Goal: Transaction & Acquisition: Purchase product/service

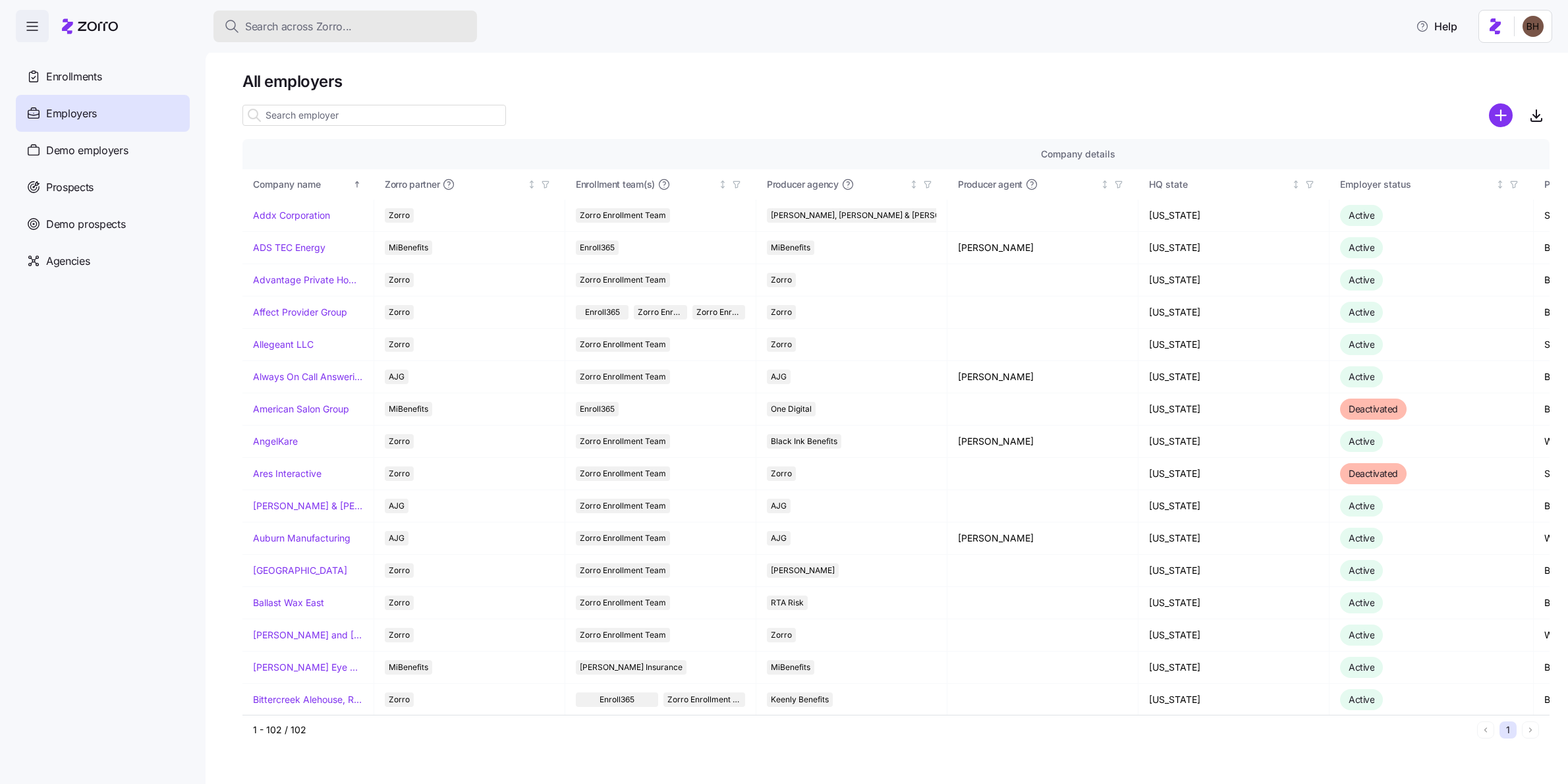
click at [260, 29] on span "Search across Zorro..." at bounding box center [298, 26] width 107 height 16
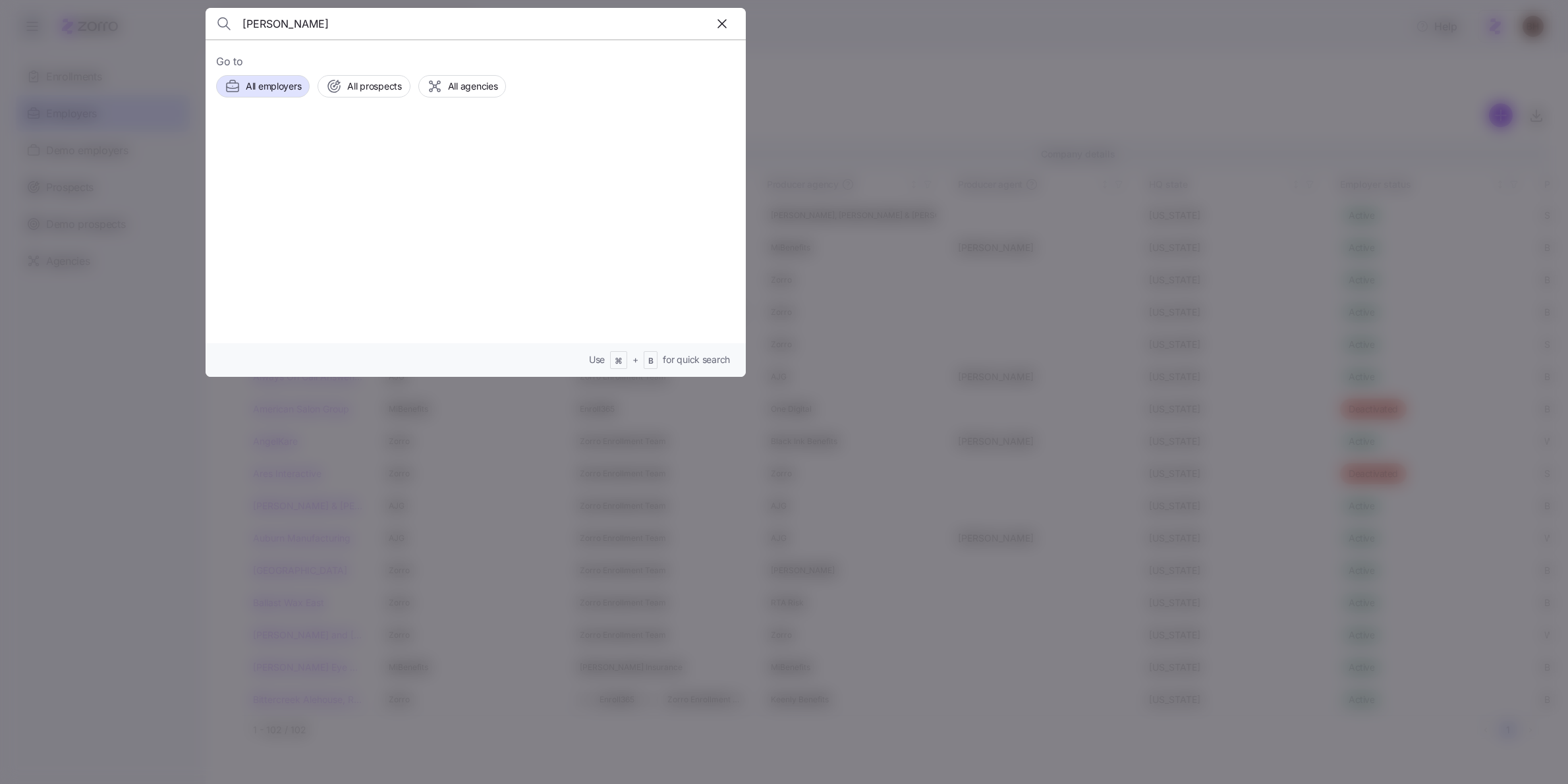
type input "[PERSON_NAME]"
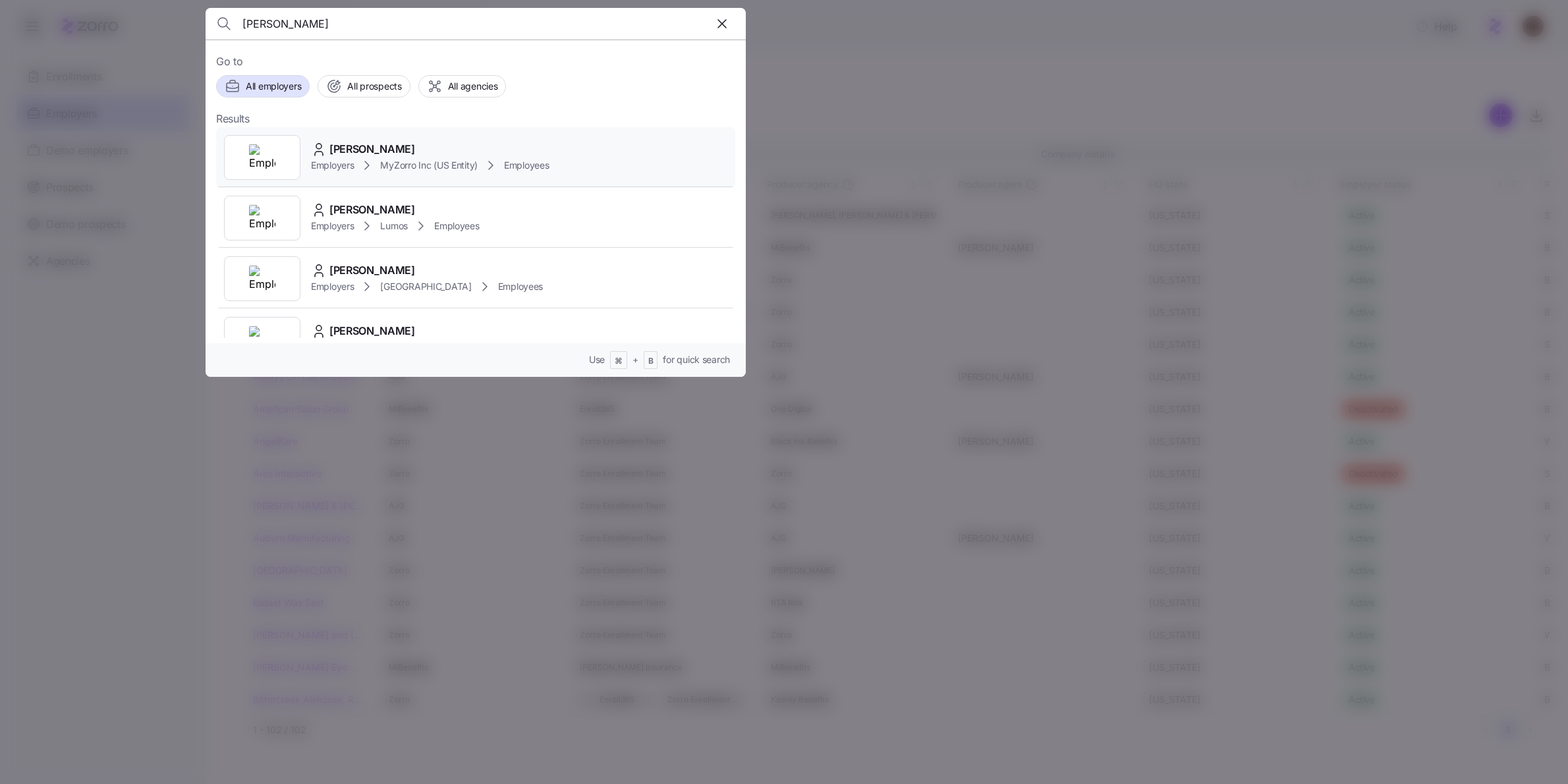
click at [421, 151] on div "[PERSON_NAME]" at bounding box center [430, 149] width 239 height 16
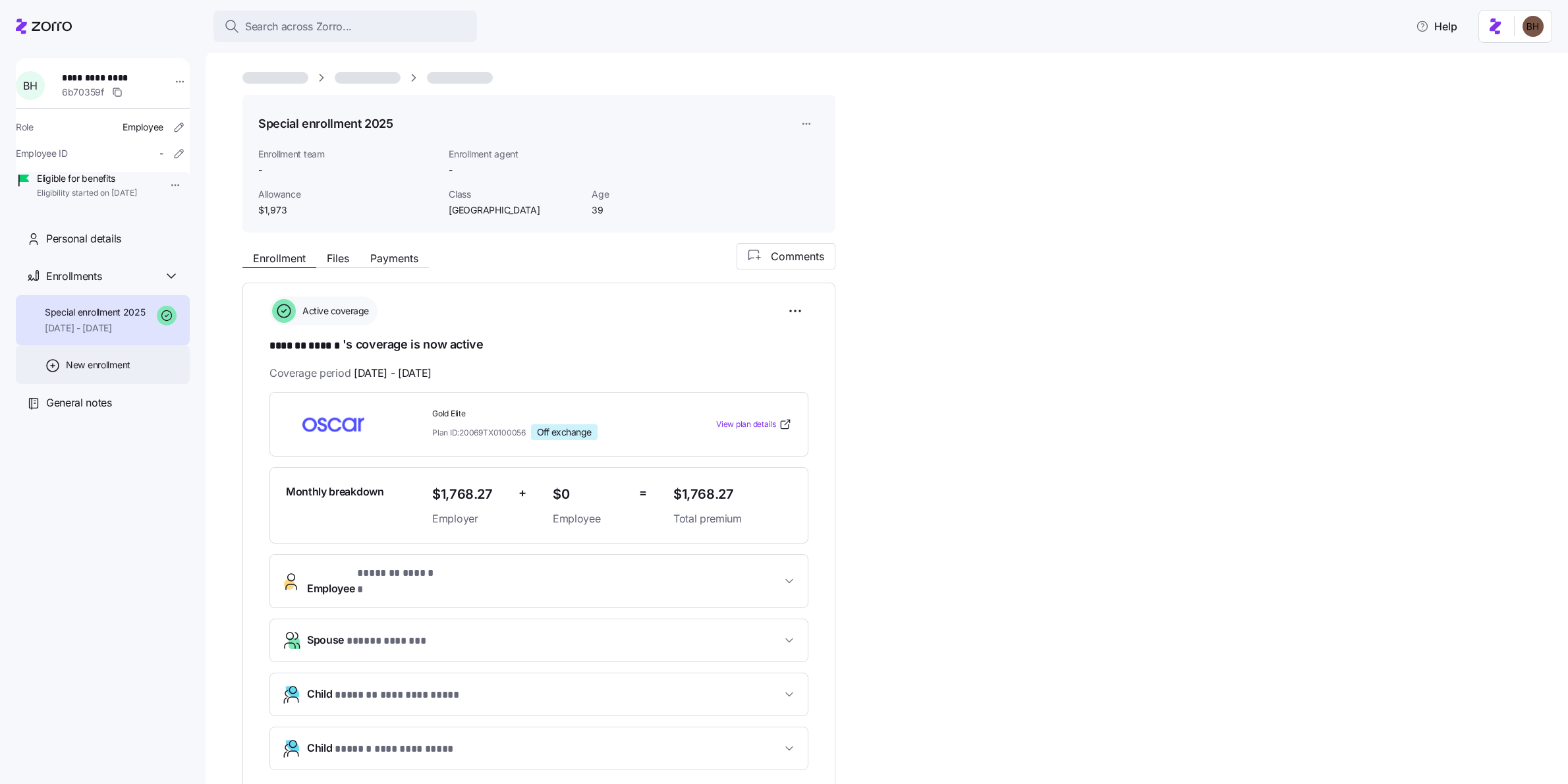
click at [105, 371] on span "New enrollment" at bounding box center [98, 365] width 64 height 13
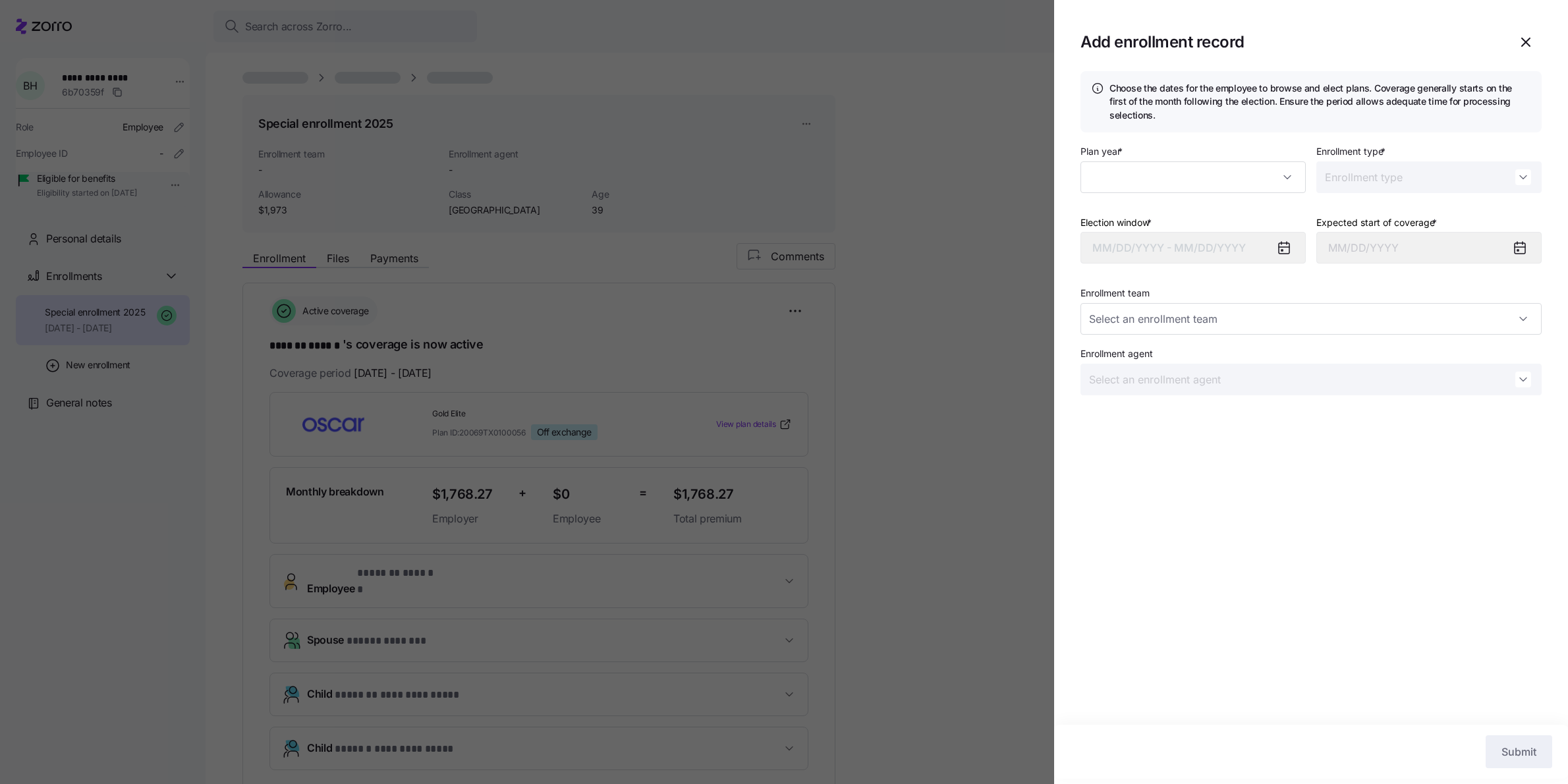
type input "2025"
type input "Special"
type input "[DATE]"
type input "Zorro Enrollment Team"
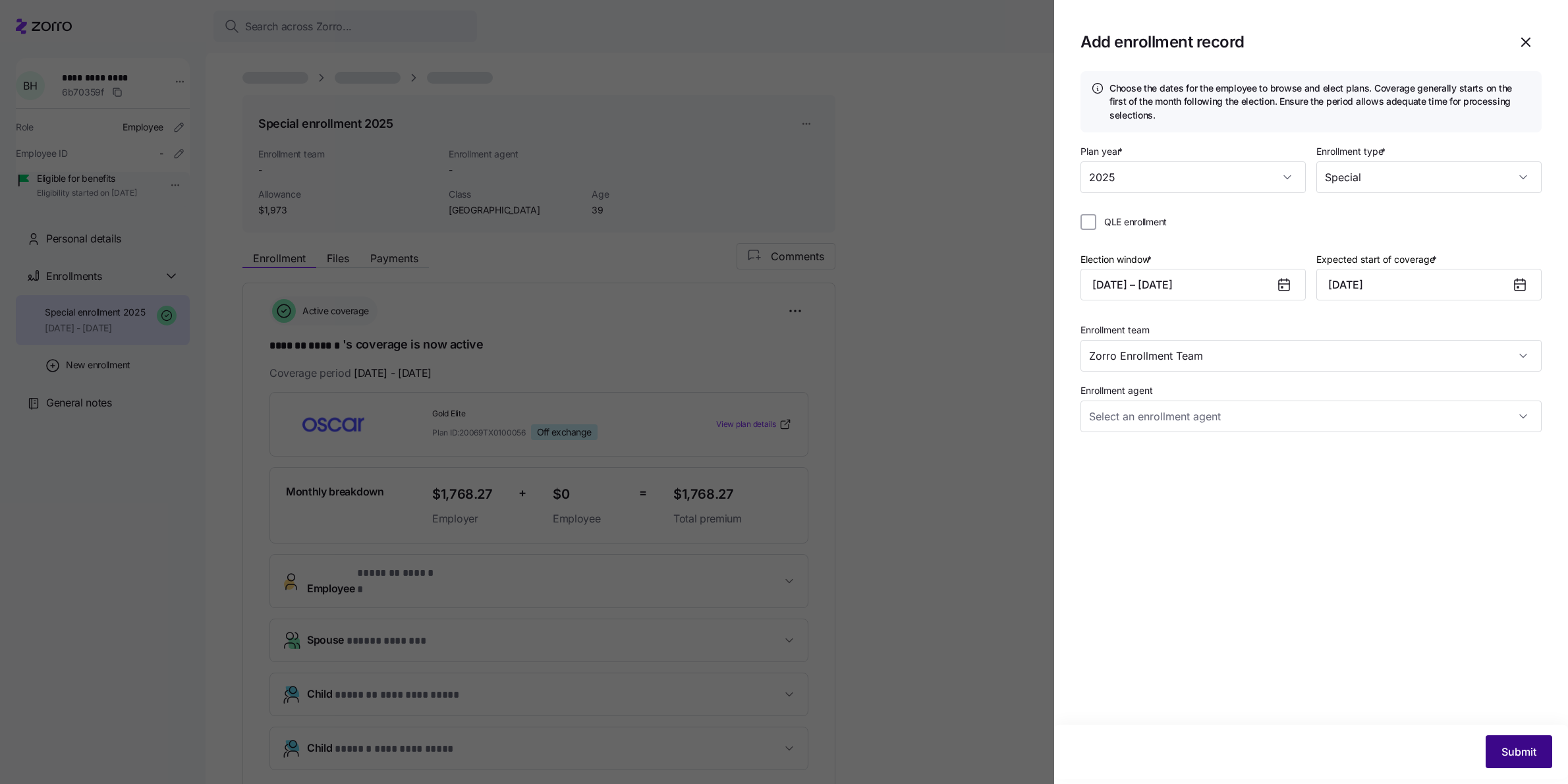
click at [1513, 751] on span "Submit" at bounding box center [1519, 751] width 35 height 16
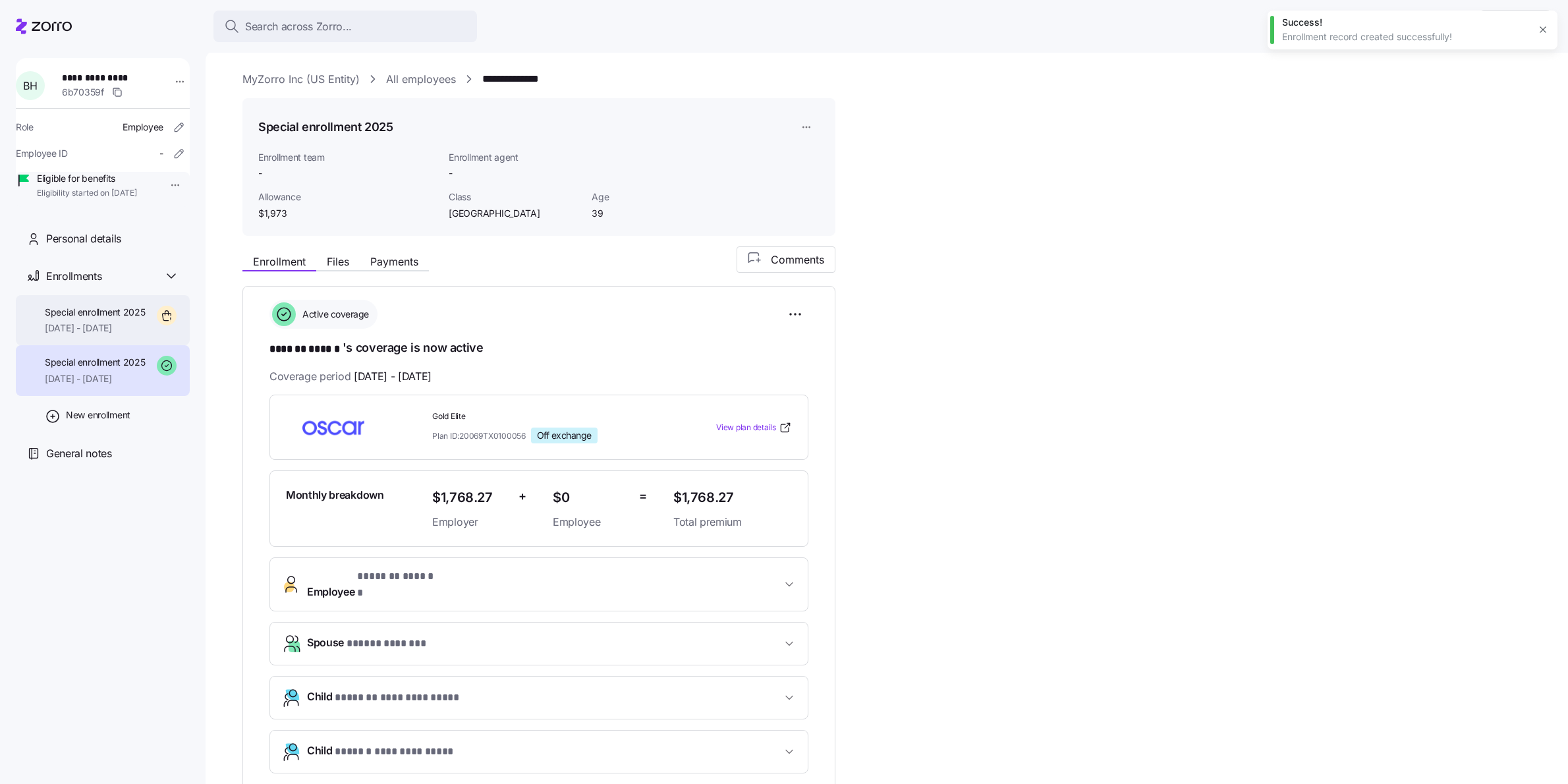
click at [75, 335] on div "Special enrollment 2025 [DATE] - [DATE]" at bounding box center [95, 320] width 101 height 30
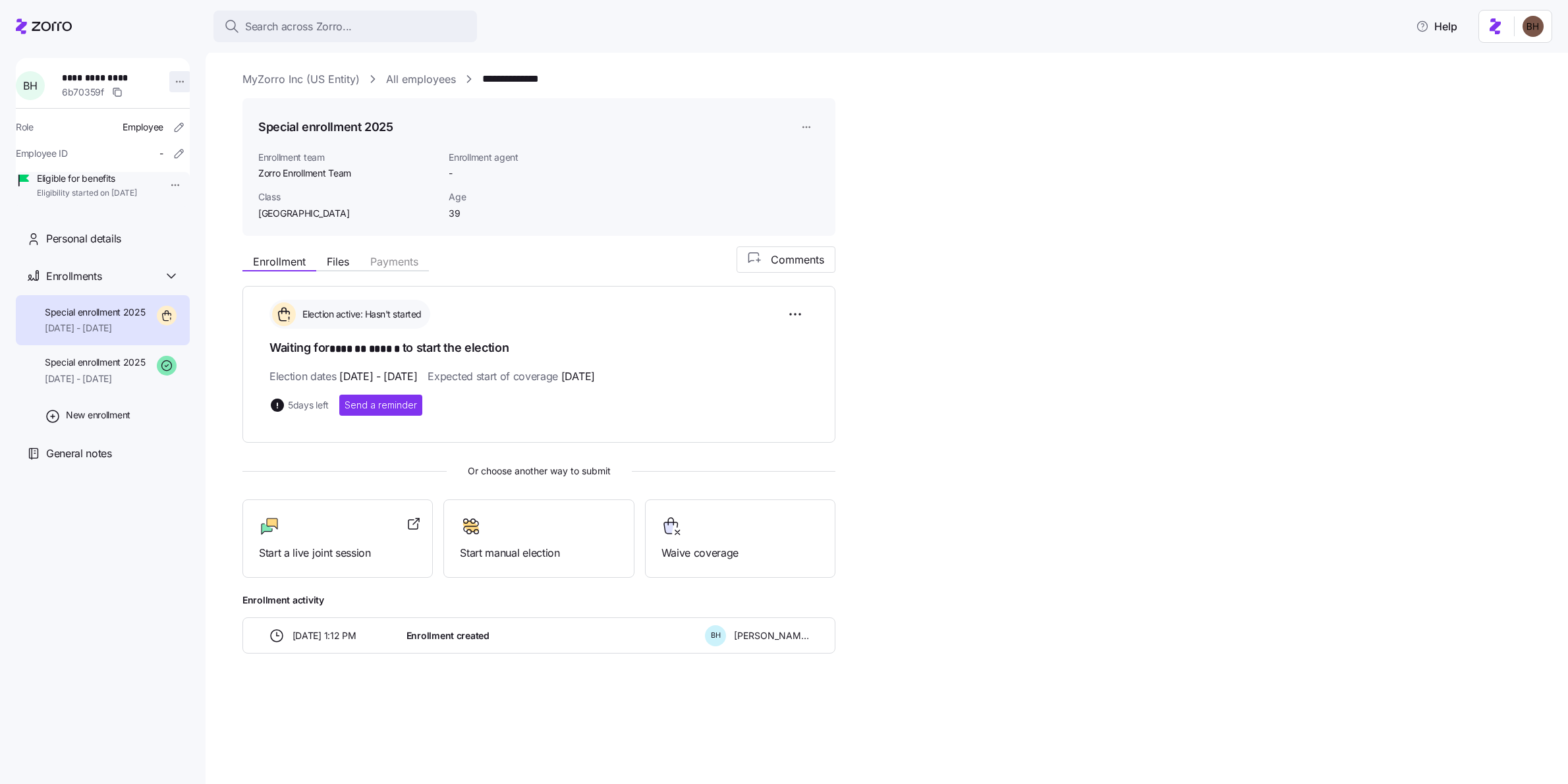
click at [170, 82] on html "**********" at bounding box center [784, 388] width 1568 height 776
click at [230, 177] on div "Log in as" at bounding box center [231, 176] width 95 height 21
click at [805, 126] on html "**********" at bounding box center [784, 388] width 1568 height 776
click at [795, 315] on html "**********" at bounding box center [784, 388] width 1568 height 776
click at [795, 313] on html "**********" at bounding box center [784, 388] width 1568 height 776
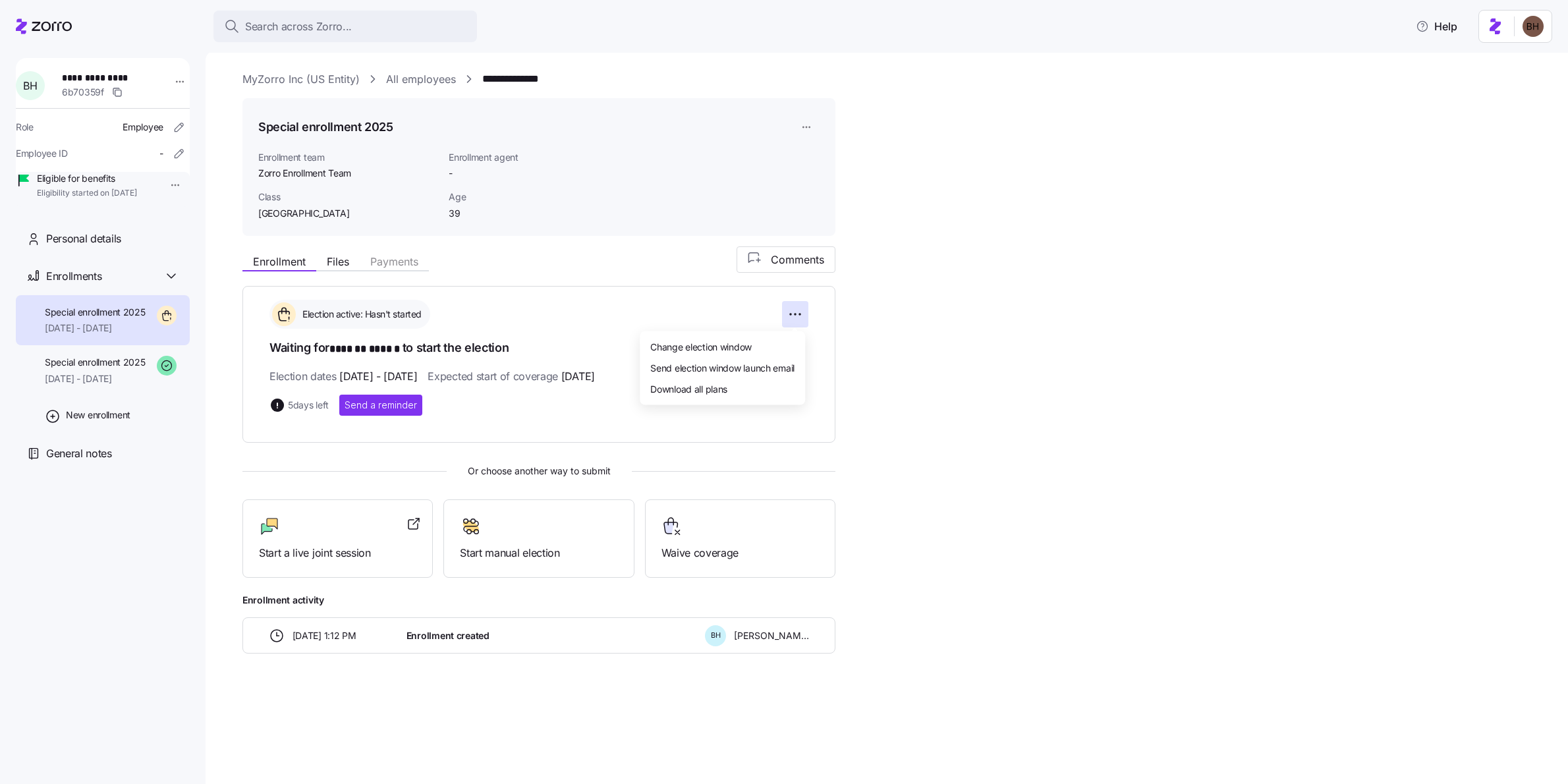
click at [946, 337] on html "**********" at bounding box center [784, 388] width 1568 height 776
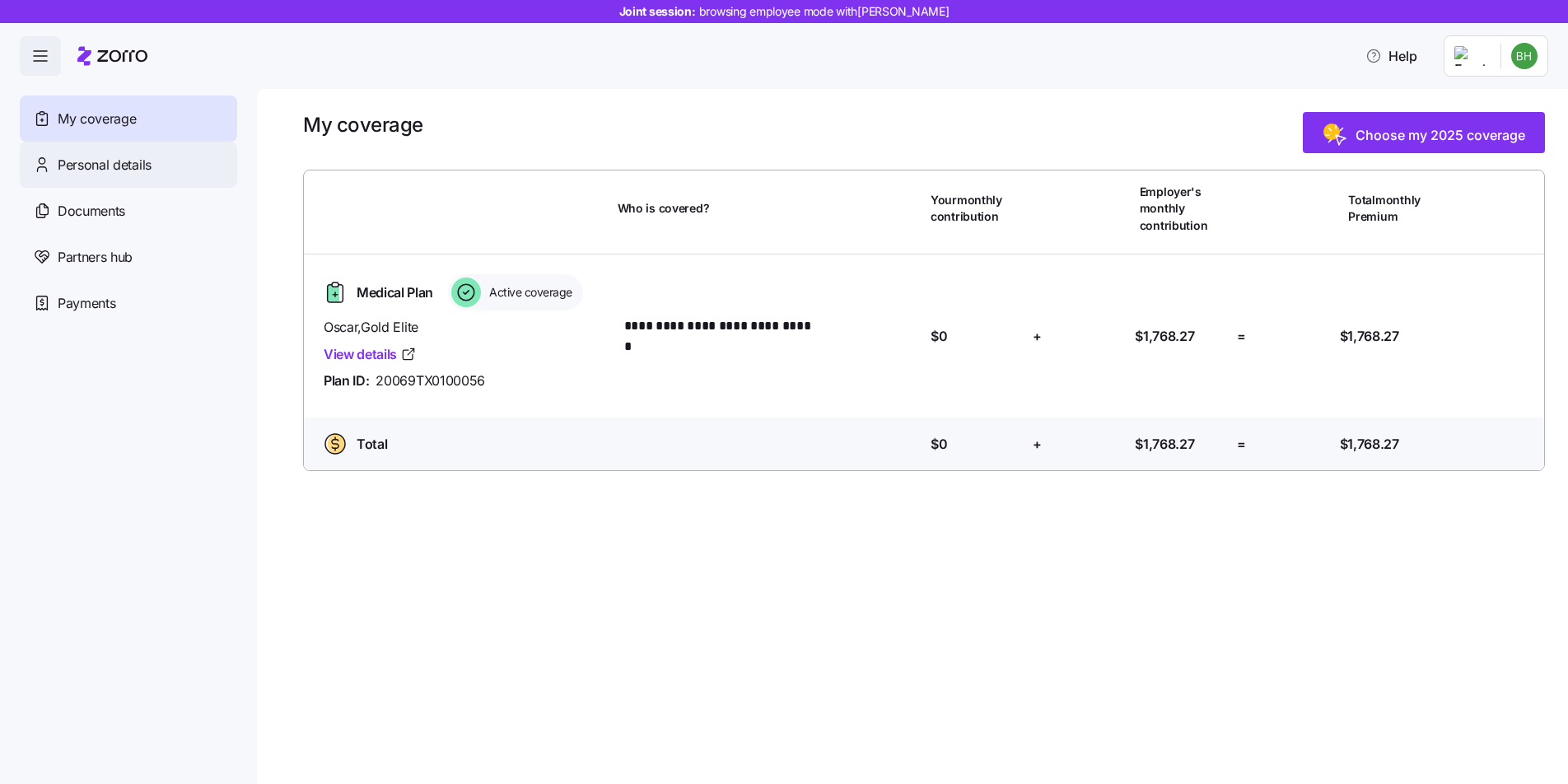
click at [107, 169] on span "Personal details" at bounding box center [105, 165] width 94 height 21
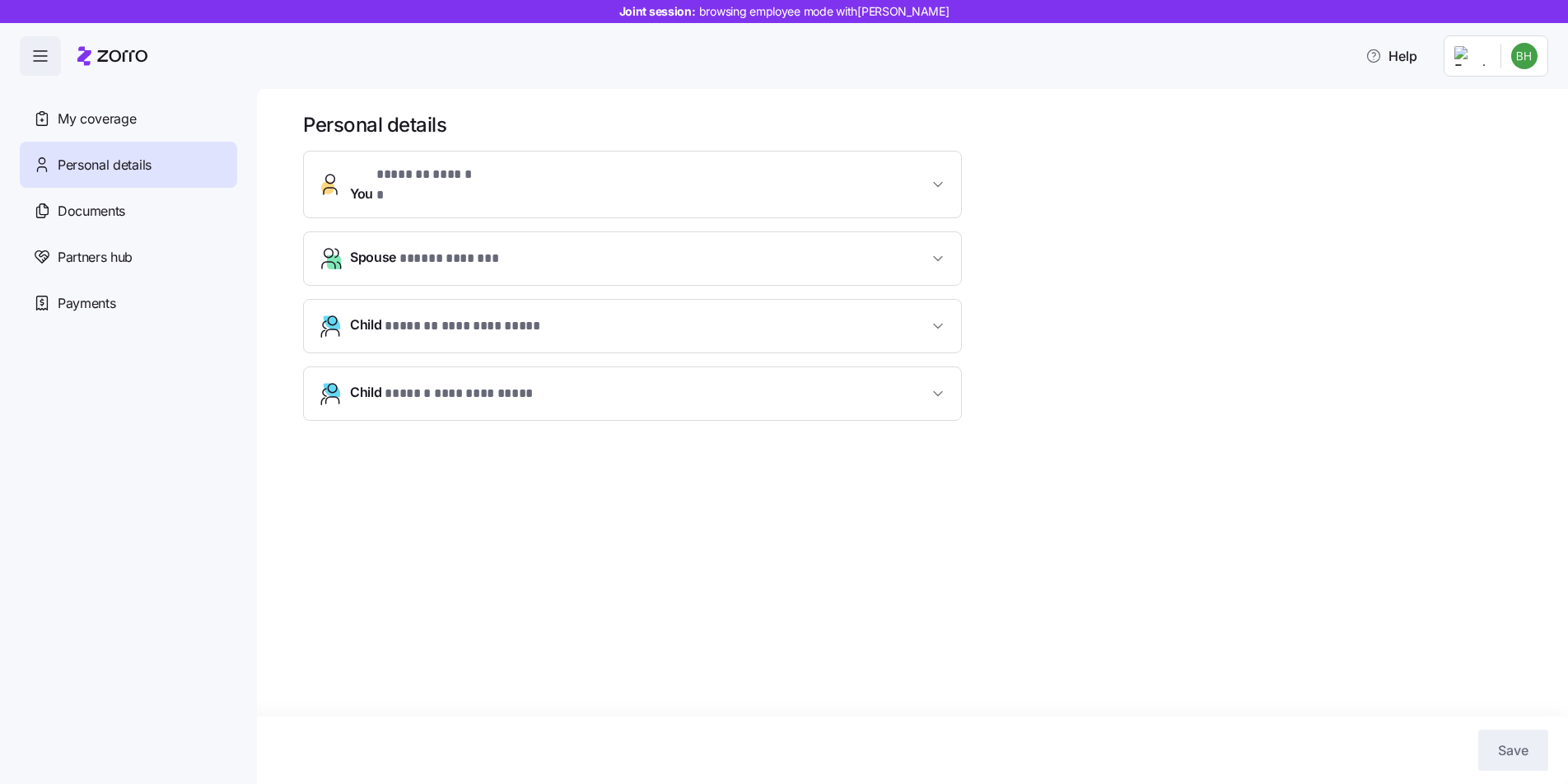
click at [105, 50] on icon at bounding box center [122, 56] width 50 height 12
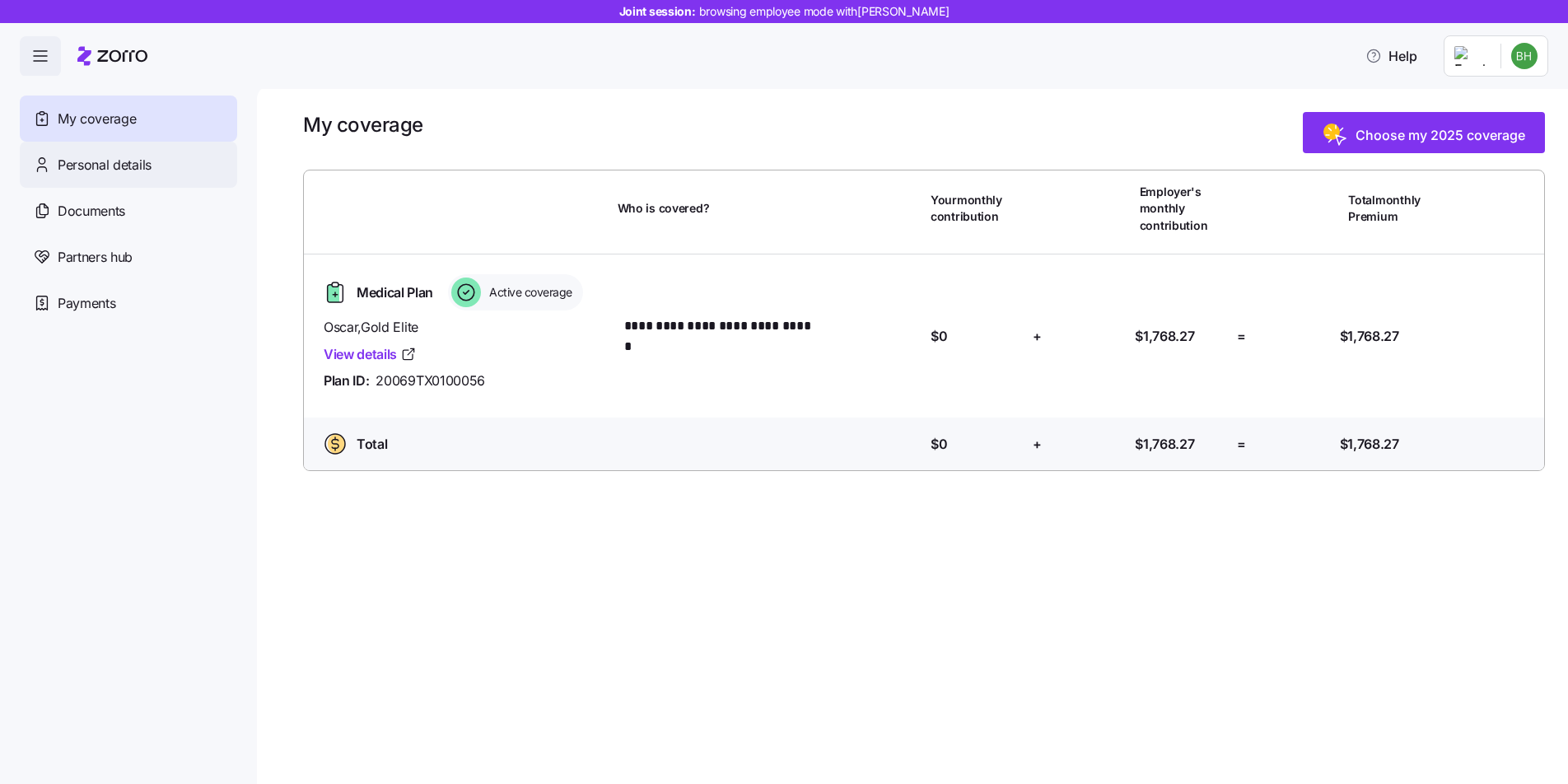
click at [135, 173] on span "Personal details" at bounding box center [105, 165] width 94 height 21
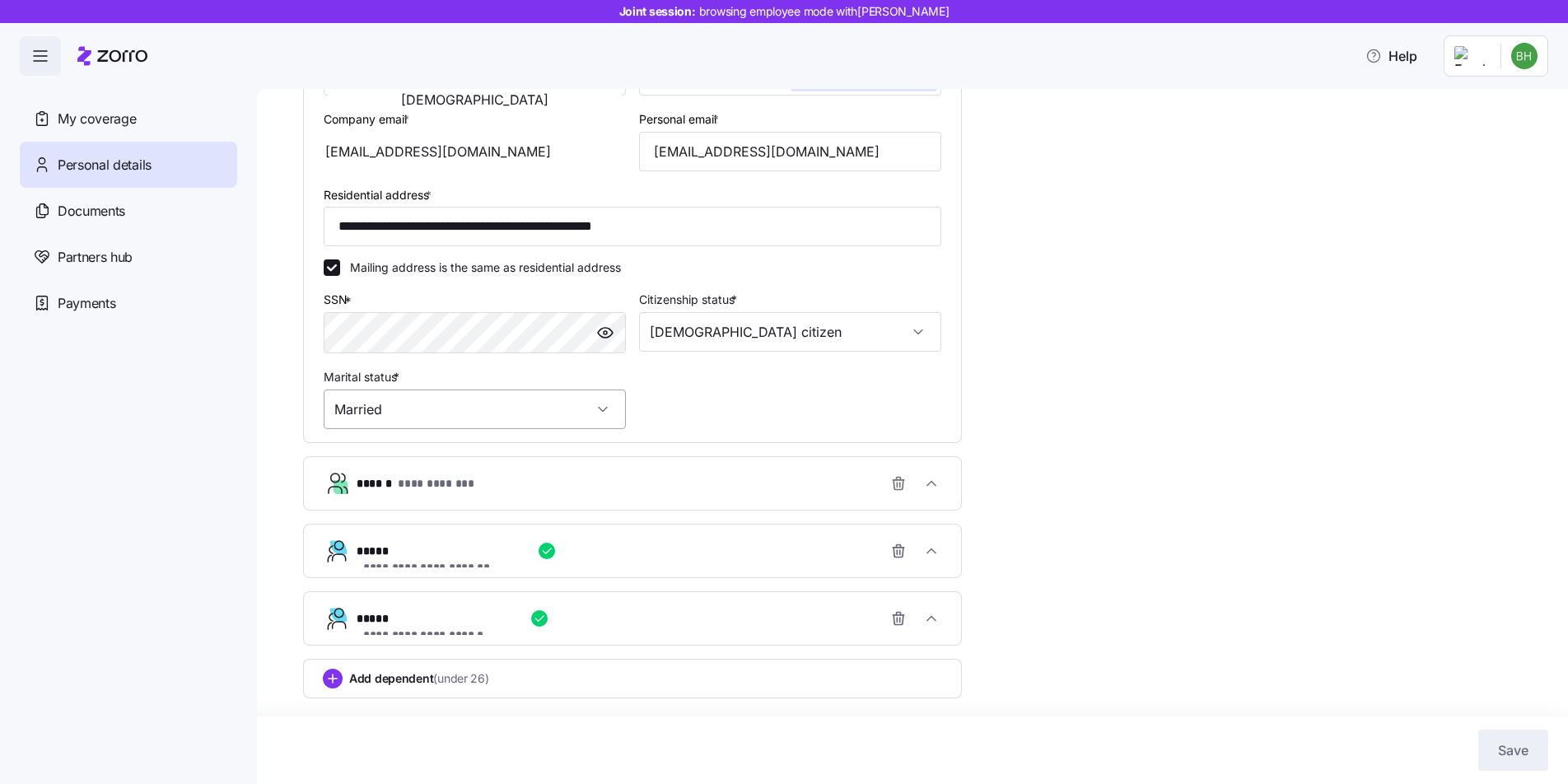
scroll to position [412, 0]
click at [937, 481] on icon "button" at bounding box center [931, 483] width 17 height 17
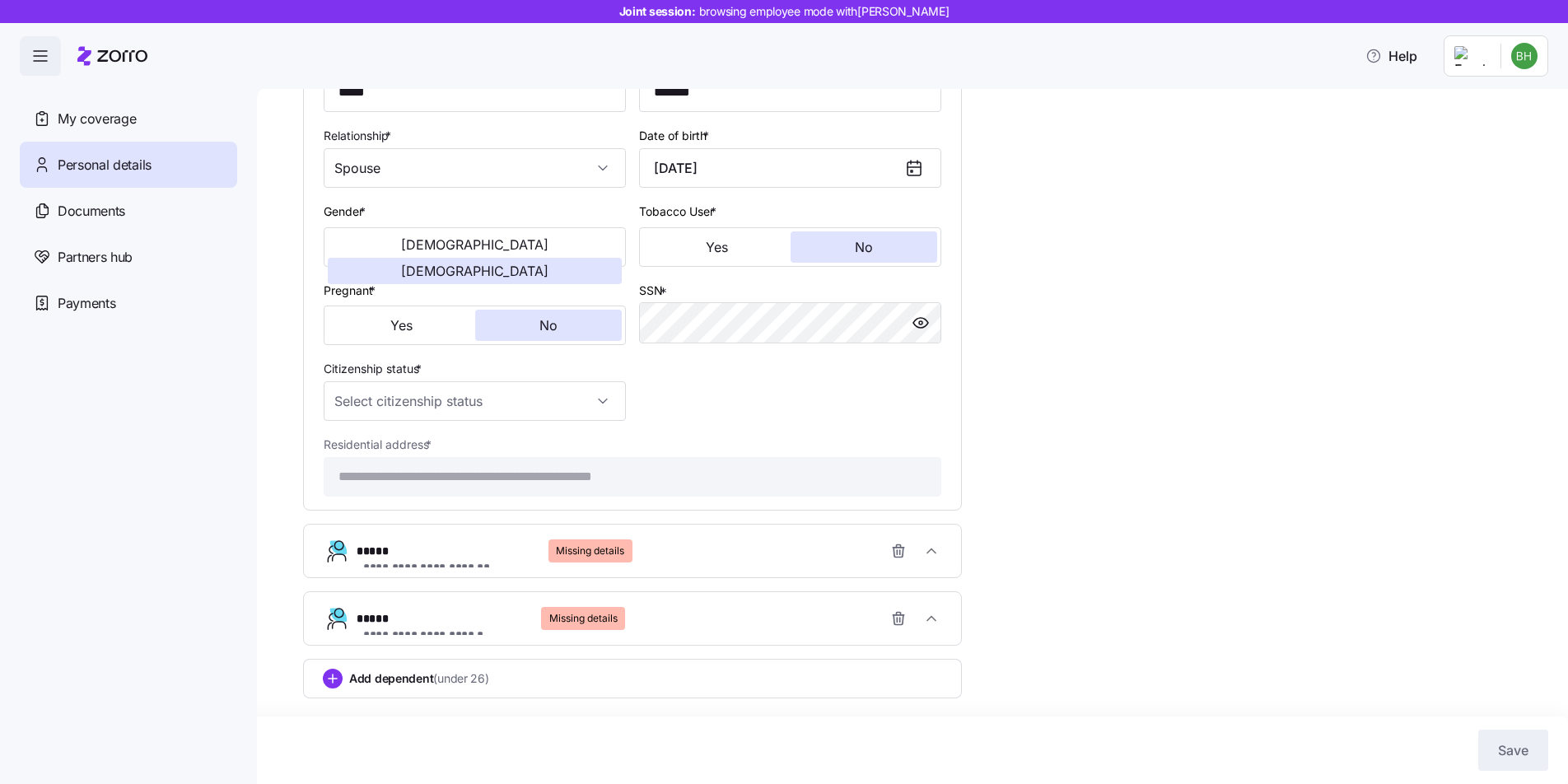
scroll to position [886, 0]
click at [936, 550] on icon "button" at bounding box center [931, 550] width 17 height 17
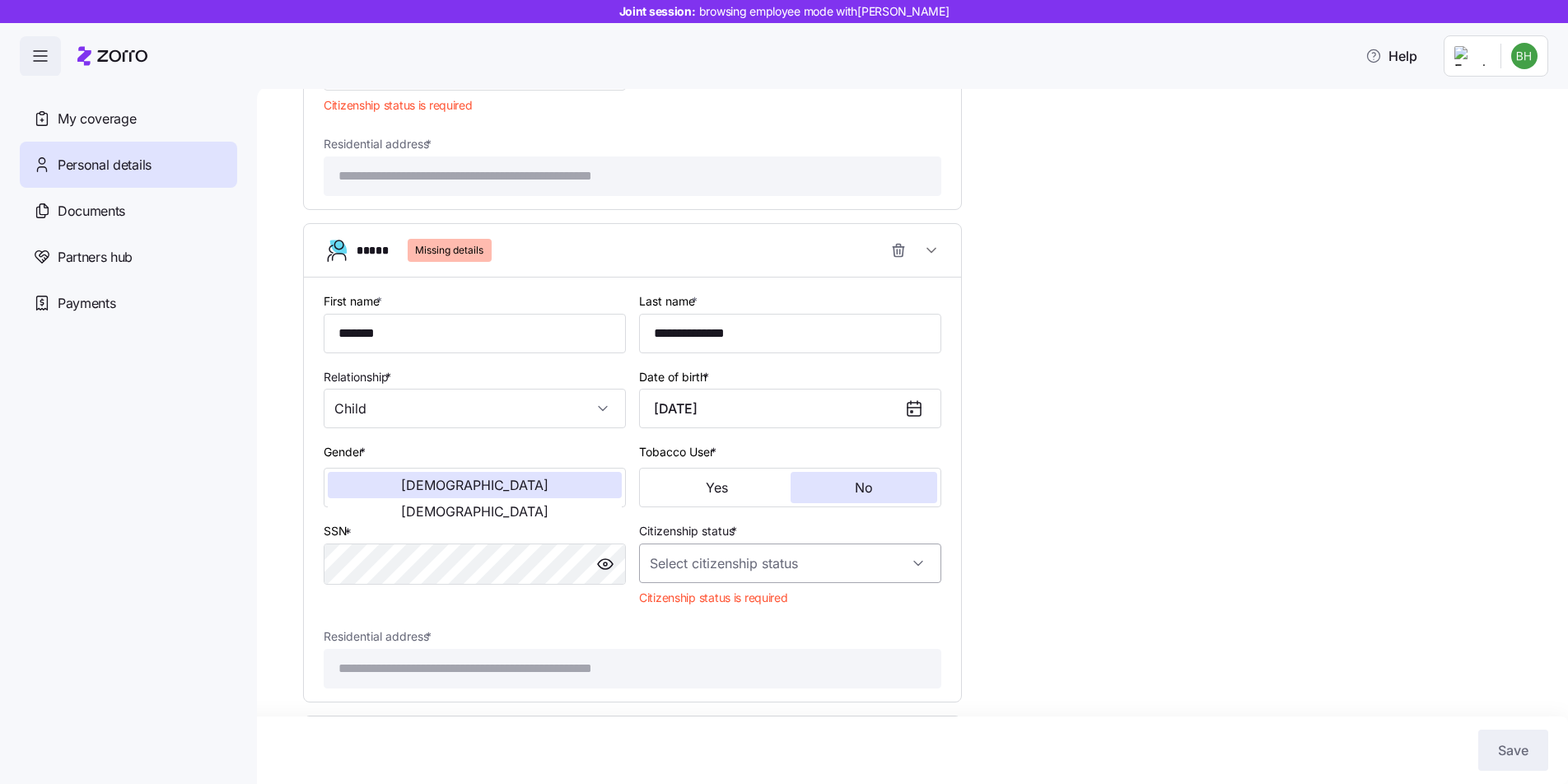
scroll to position [1204, 0]
click at [793, 579] on input "Citizenship status *" at bounding box center [790, 560] width 302 height 39
click at [764, 622] on div "[DEMOGRAPHIC_DATA] citizen" at bounding box center [790, 625] width 289 height 34
type input "[DEMOGRAPHIC_DATA] citizen"
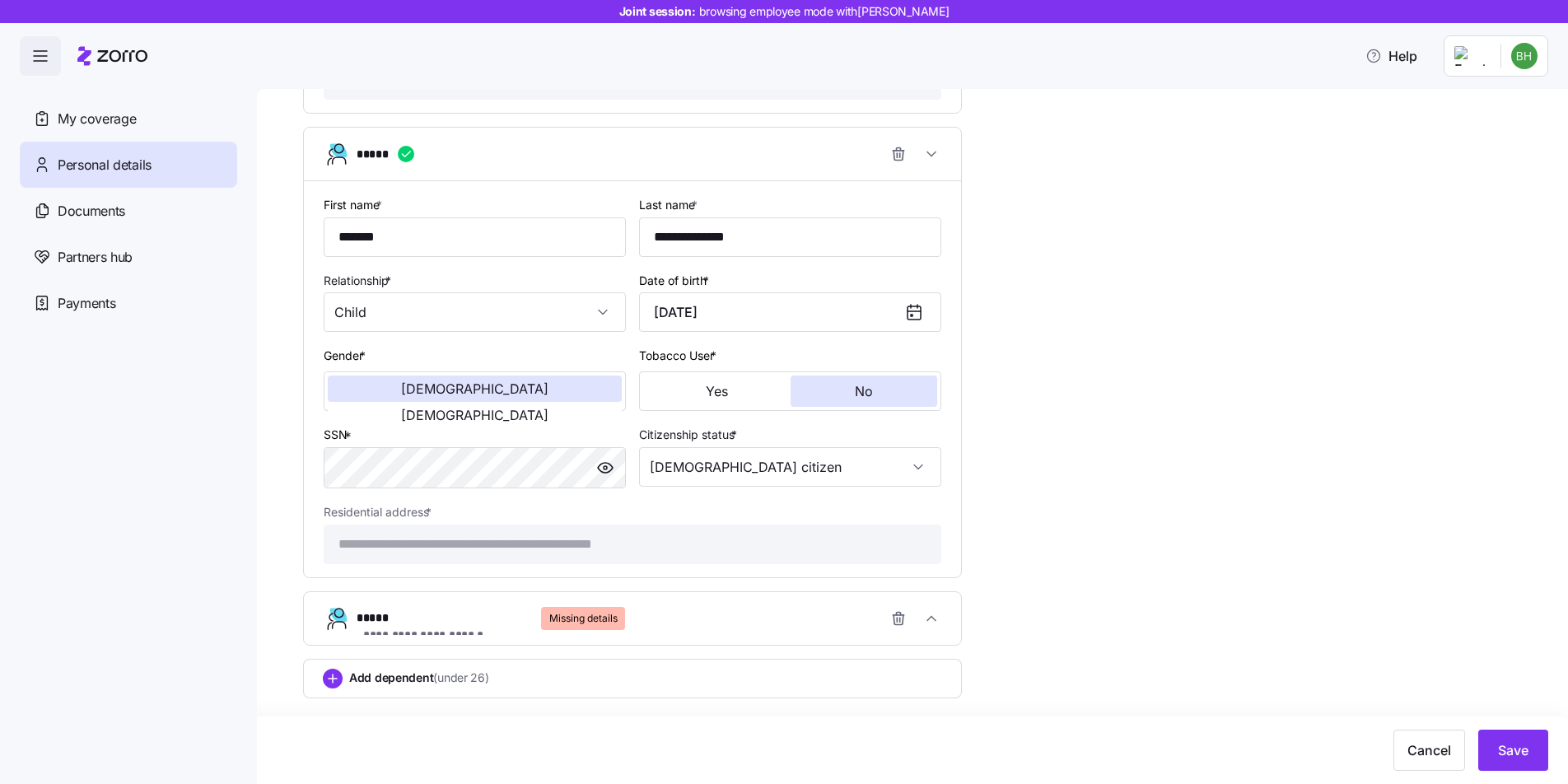
scroll to position [1313, 0]
click at [949, 623] on button "**********" at bounding box center [633, 618] width 657 height 53
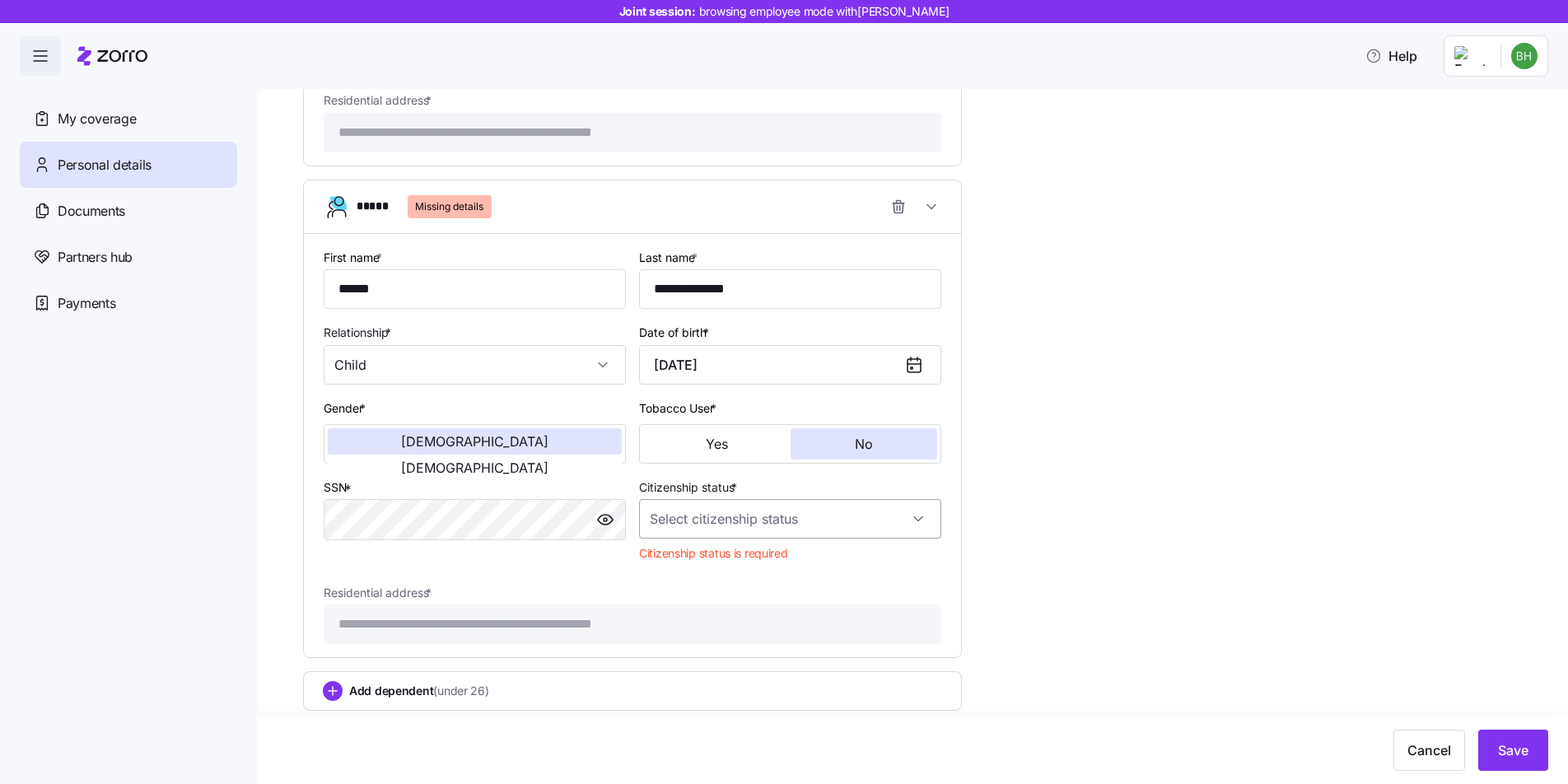
scroll to position [1724, 0]
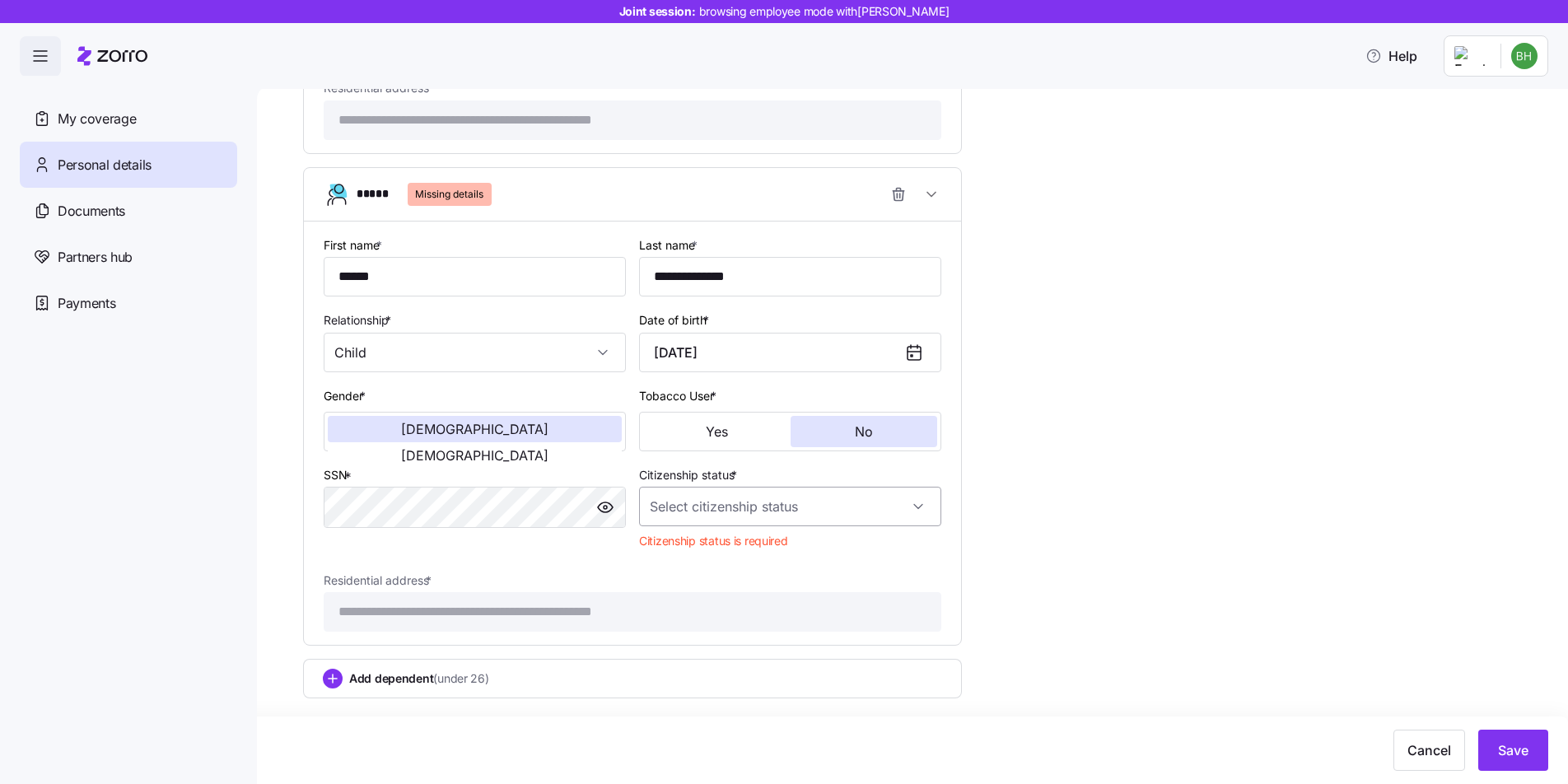
click at [776, 524] on input "Citizenship status *" at bounding box center [790, 506] width 302 height 39
click at [737, 564] on div "[DEMOGRAPHIC_DATA] citizen" at bounding box center [790, 569] width 289 height 34
type input "[DEMOGRAPHIC_DATA] citizen"
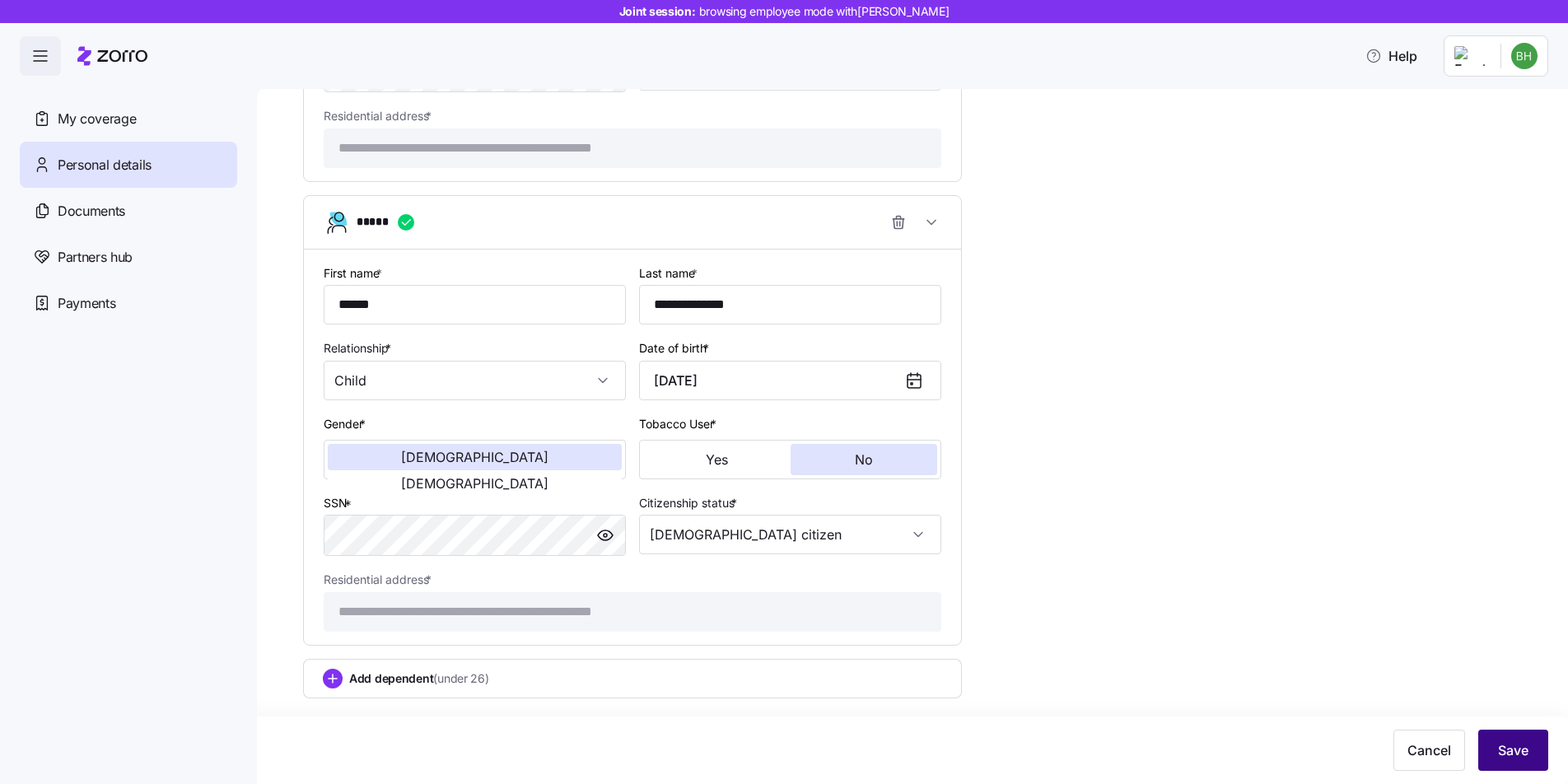
click at [1528, 748] on span "Save" at bounding box center [1513, 750] width 30 height 20
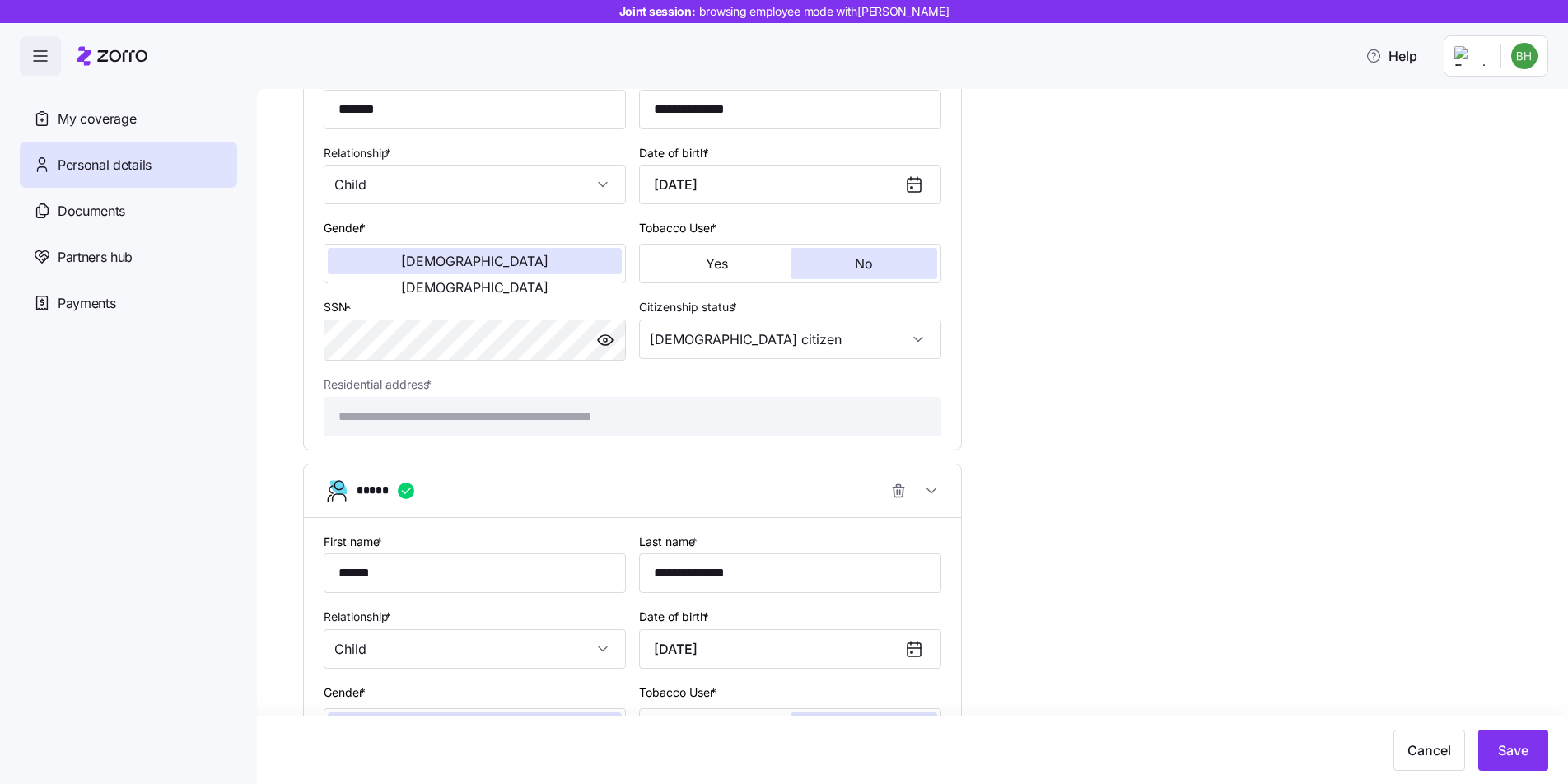
scroll to position [1024, 0]
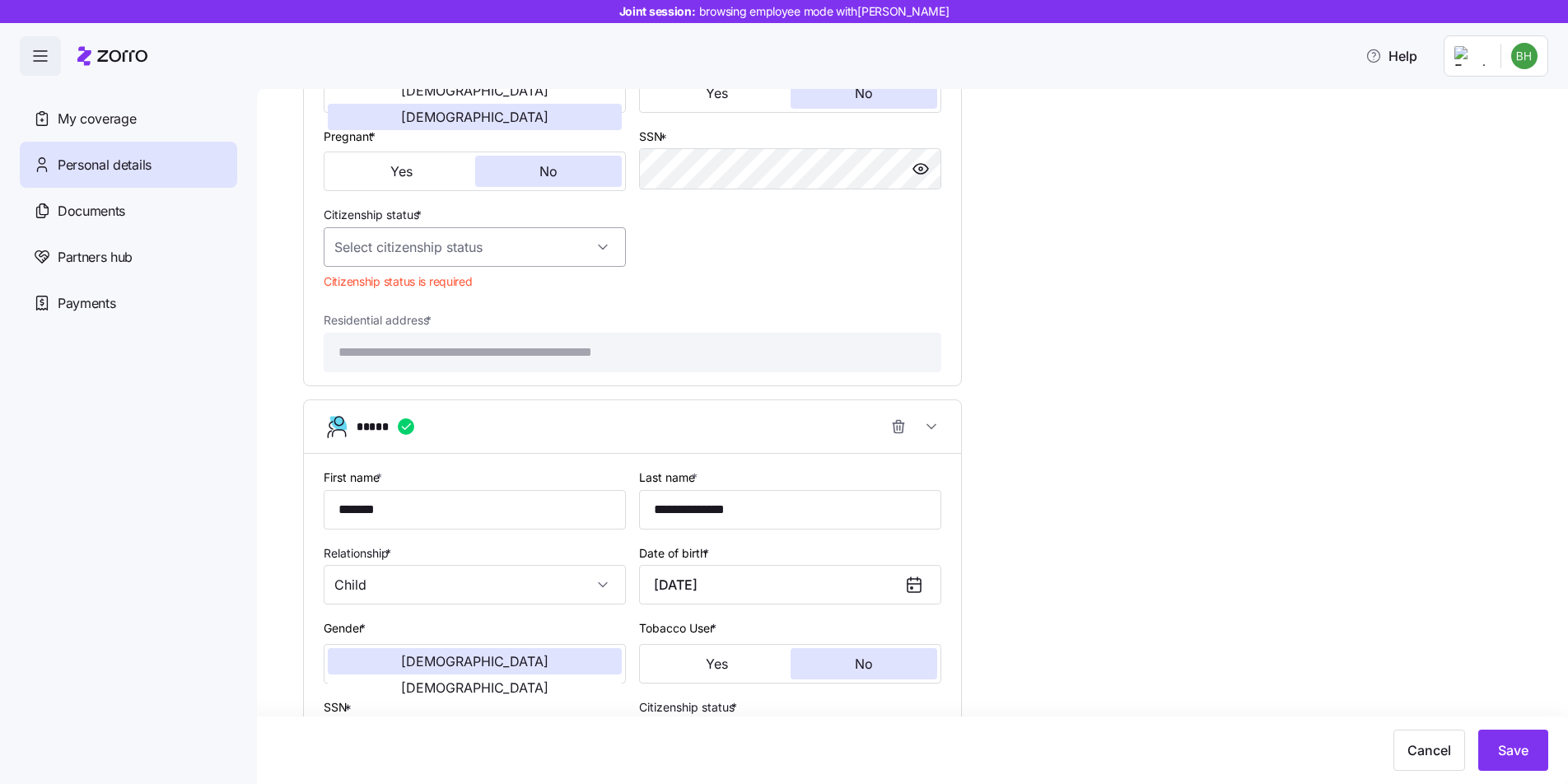
click at [564, 255] on input "Citizenship status *" at bounding box center [475, 247] width 302 height 39
click at [458, 305] on div "[DEMOGRAPHIC_DATA] citizen" at bounding box center [475, 312] width 289 height 34
type input "[DEMOGRAPHIC_DATA] citizen"
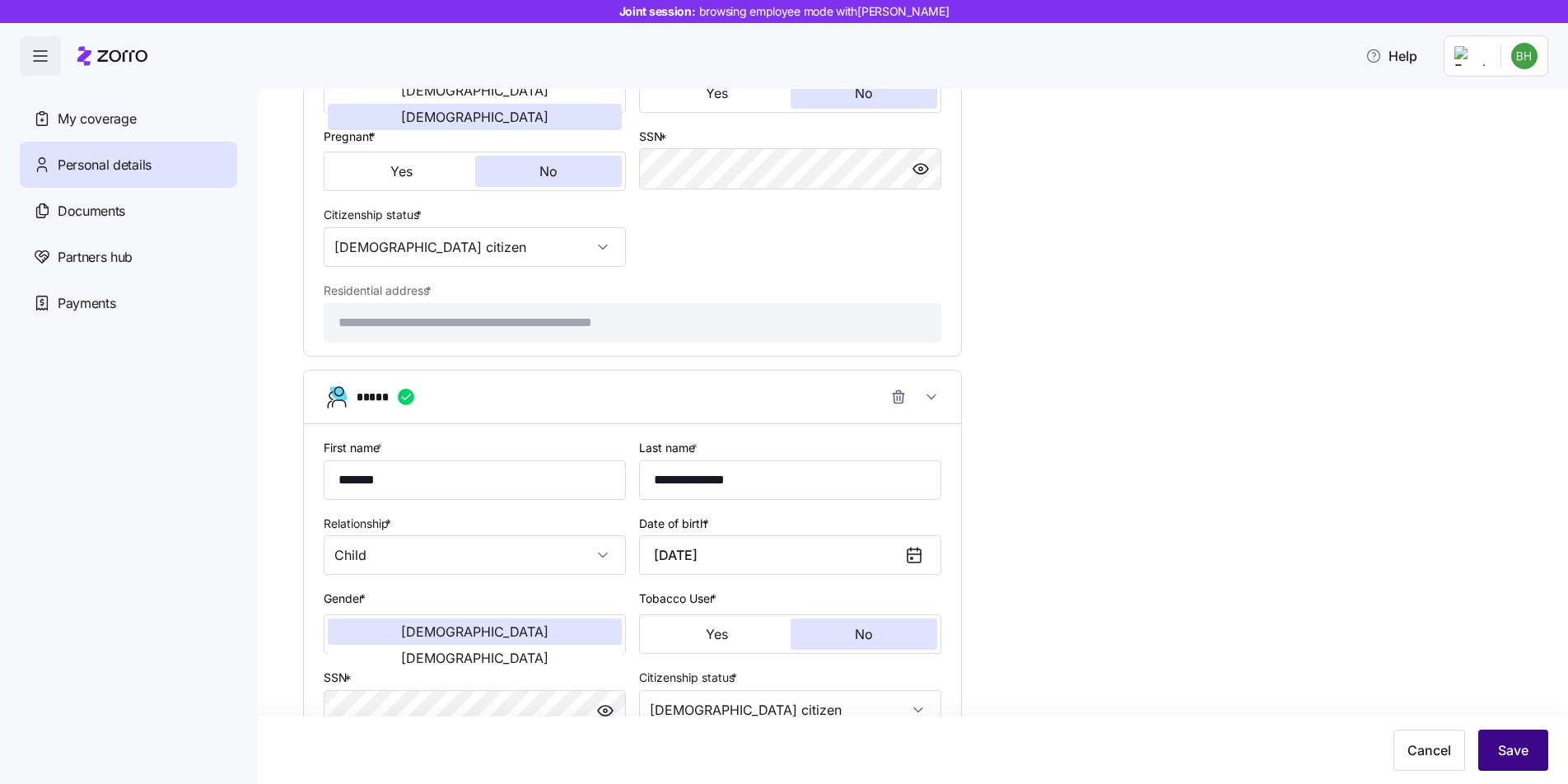
click at [1526, 749] on span "Save" at bounding box center [1513, 750] width 30 height 20
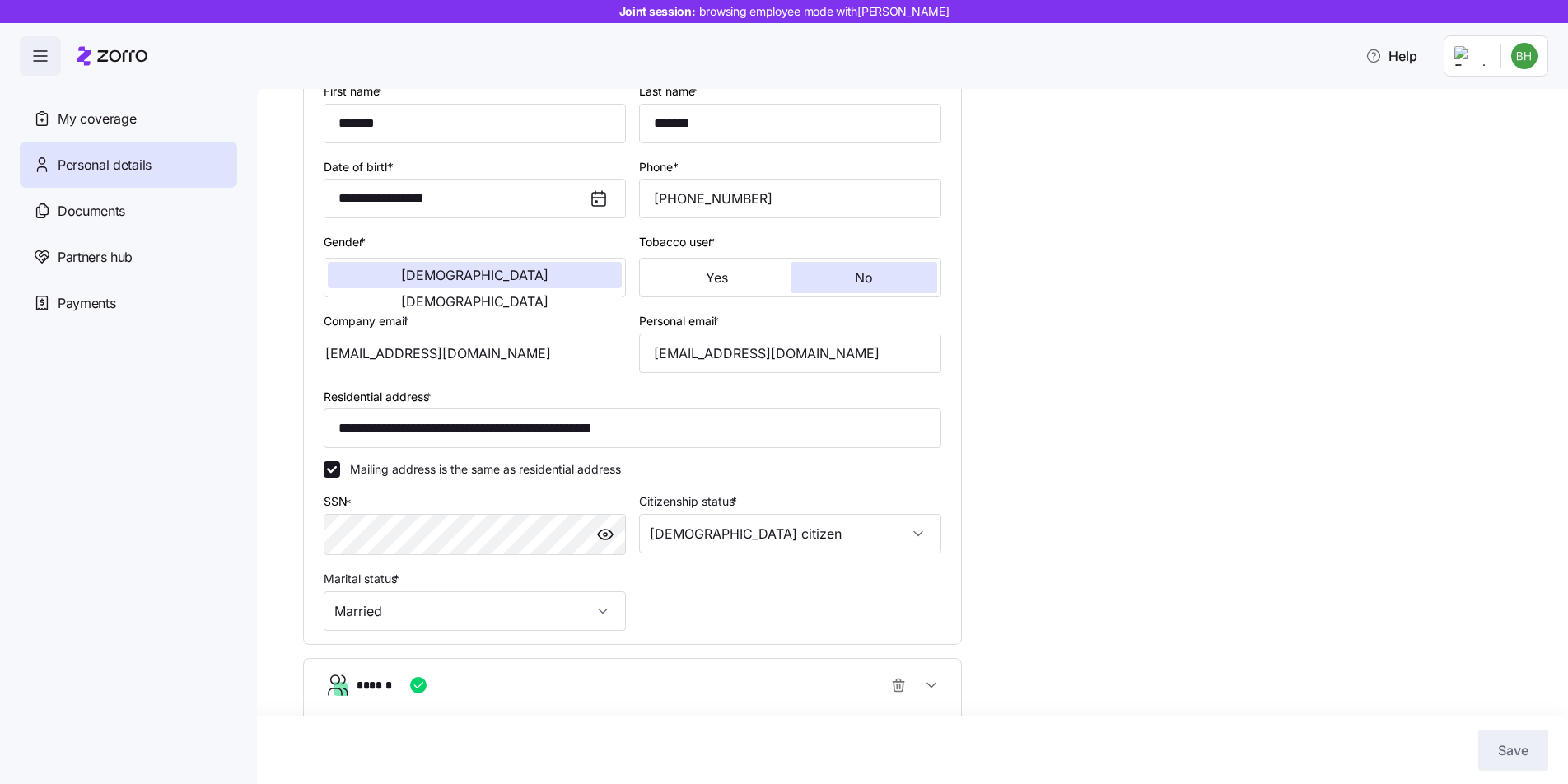
scroll to position [7, 0]
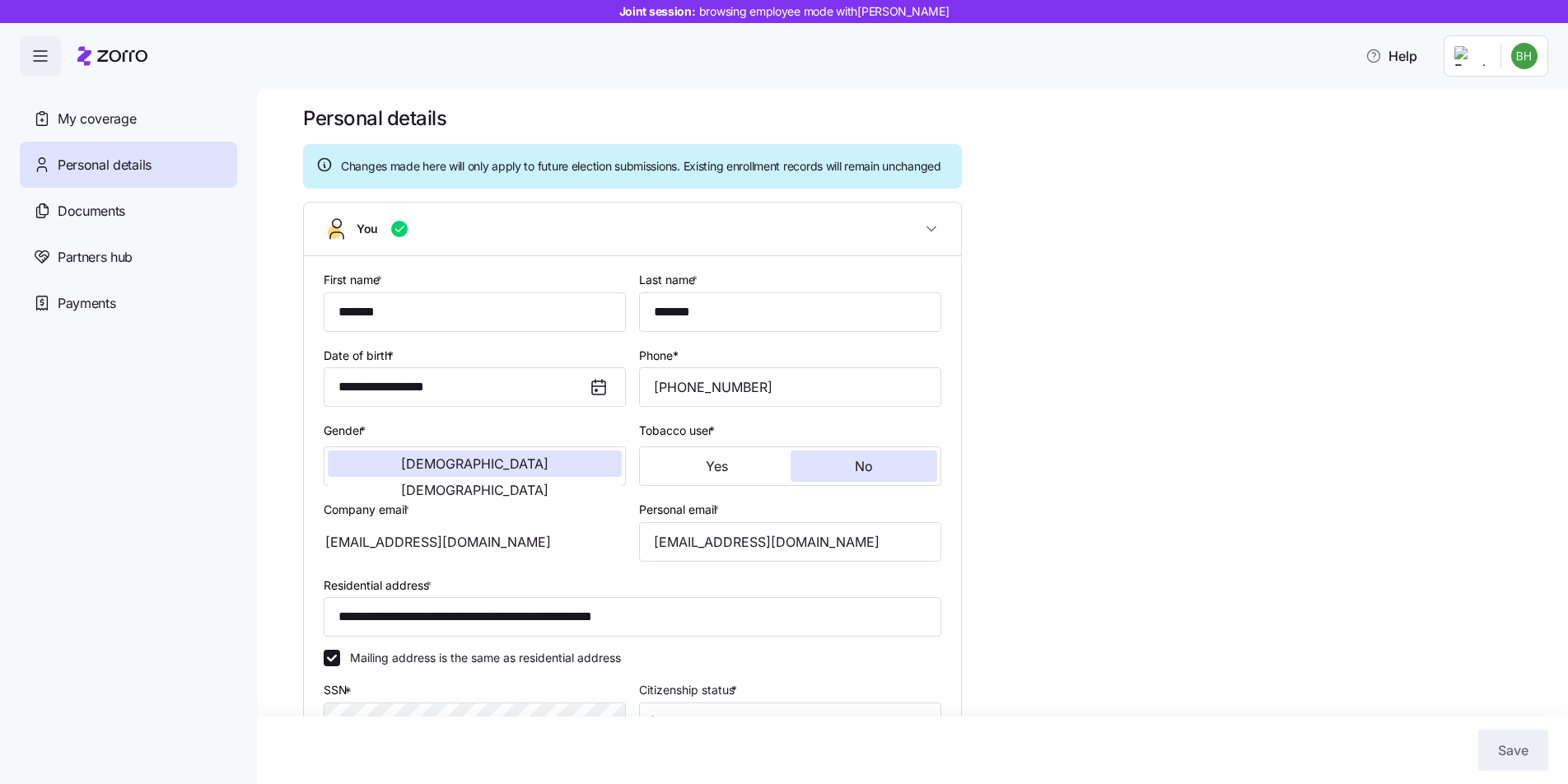
click at [30, 67] on span "button" at bounding box center [40, 57] width 39 height 39
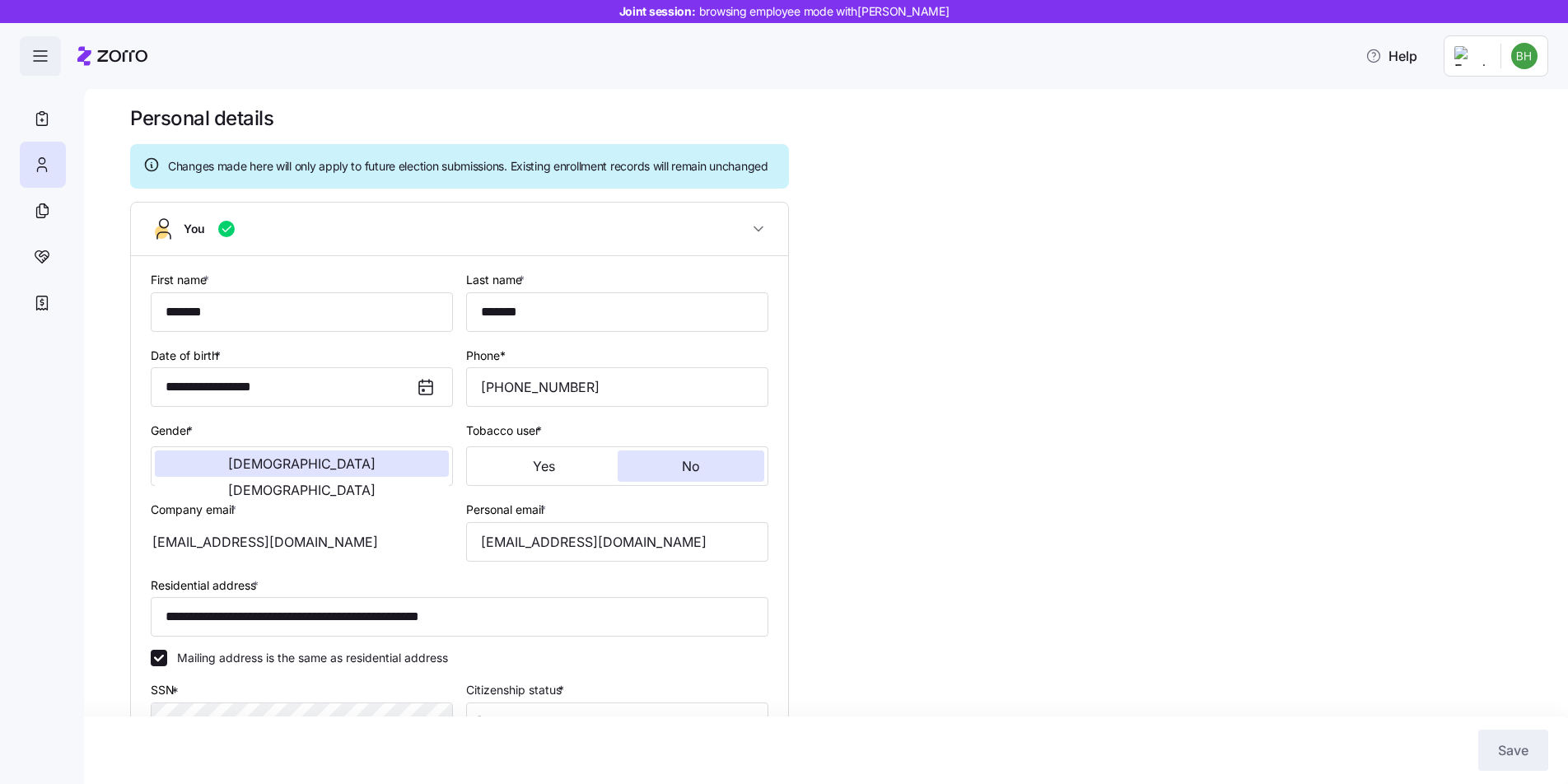
click at [30, 67] on span "button" at bounding box center [40, 57] width 39 height 39
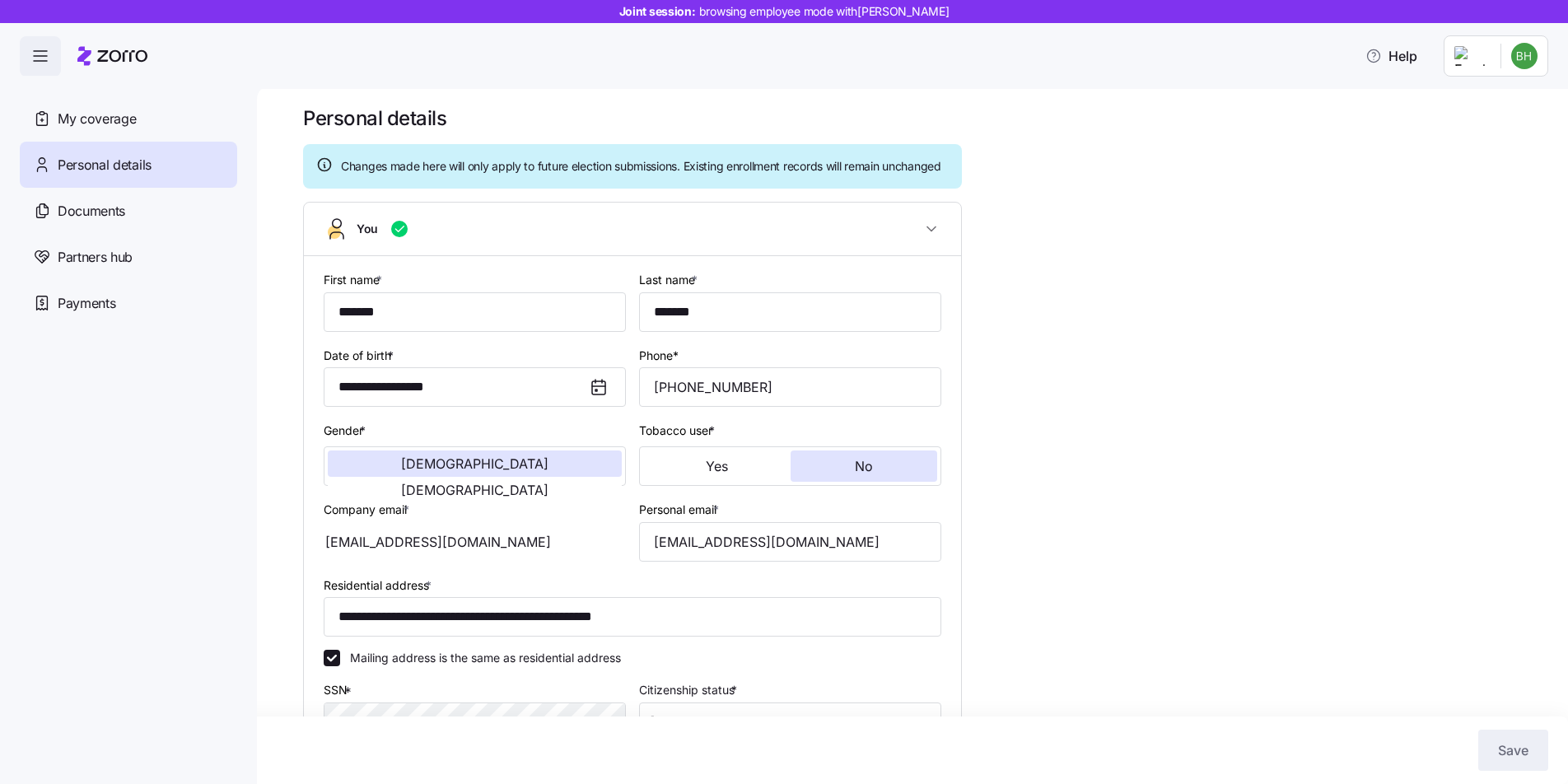
click at [121, 61] on icon at bounding box center [112, 56] width 70 height 20
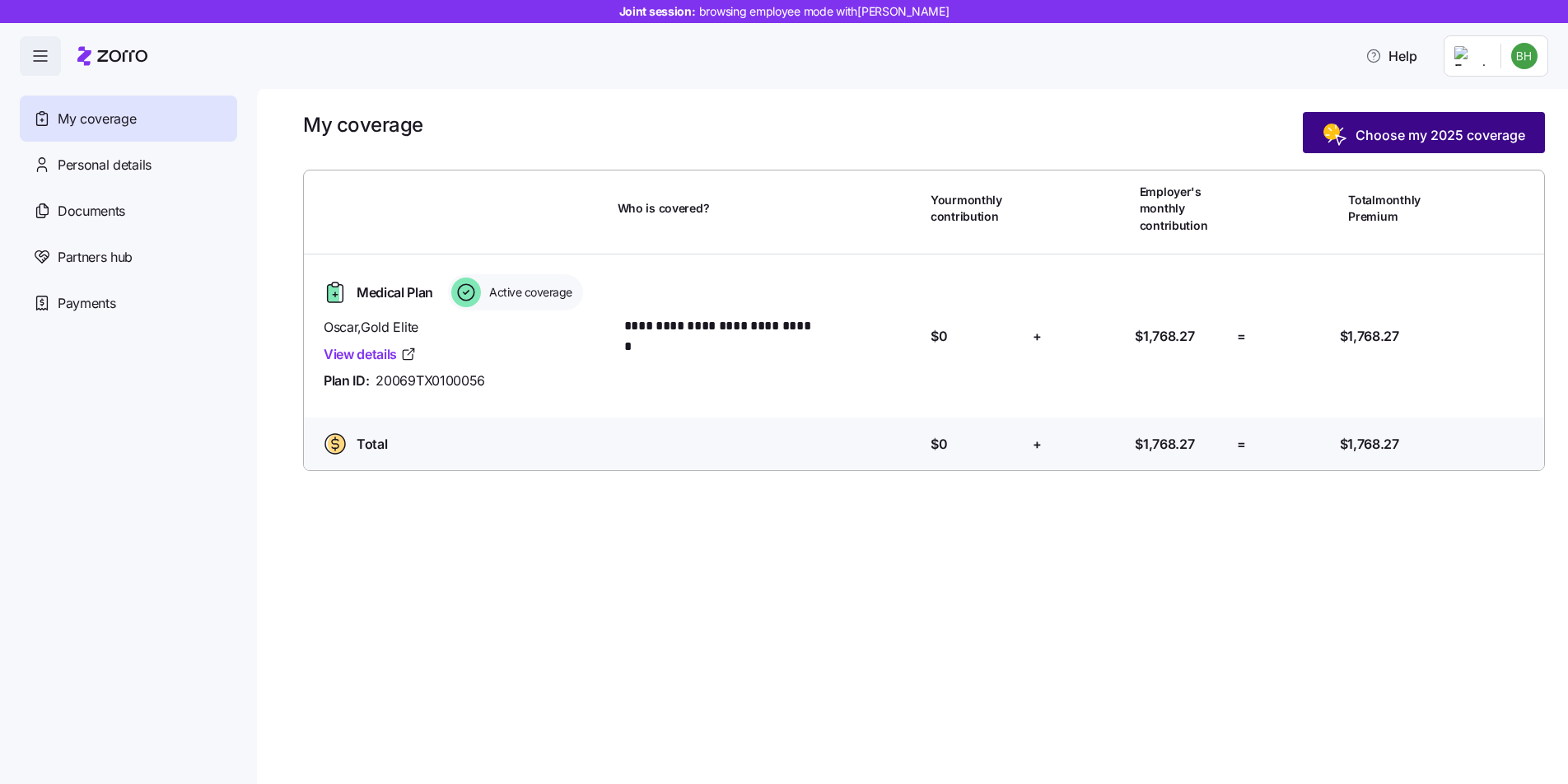
click at [1391, 144] on span "Choose my 2025 coverage" at bounding box center [1439, 135] width 170 height 20
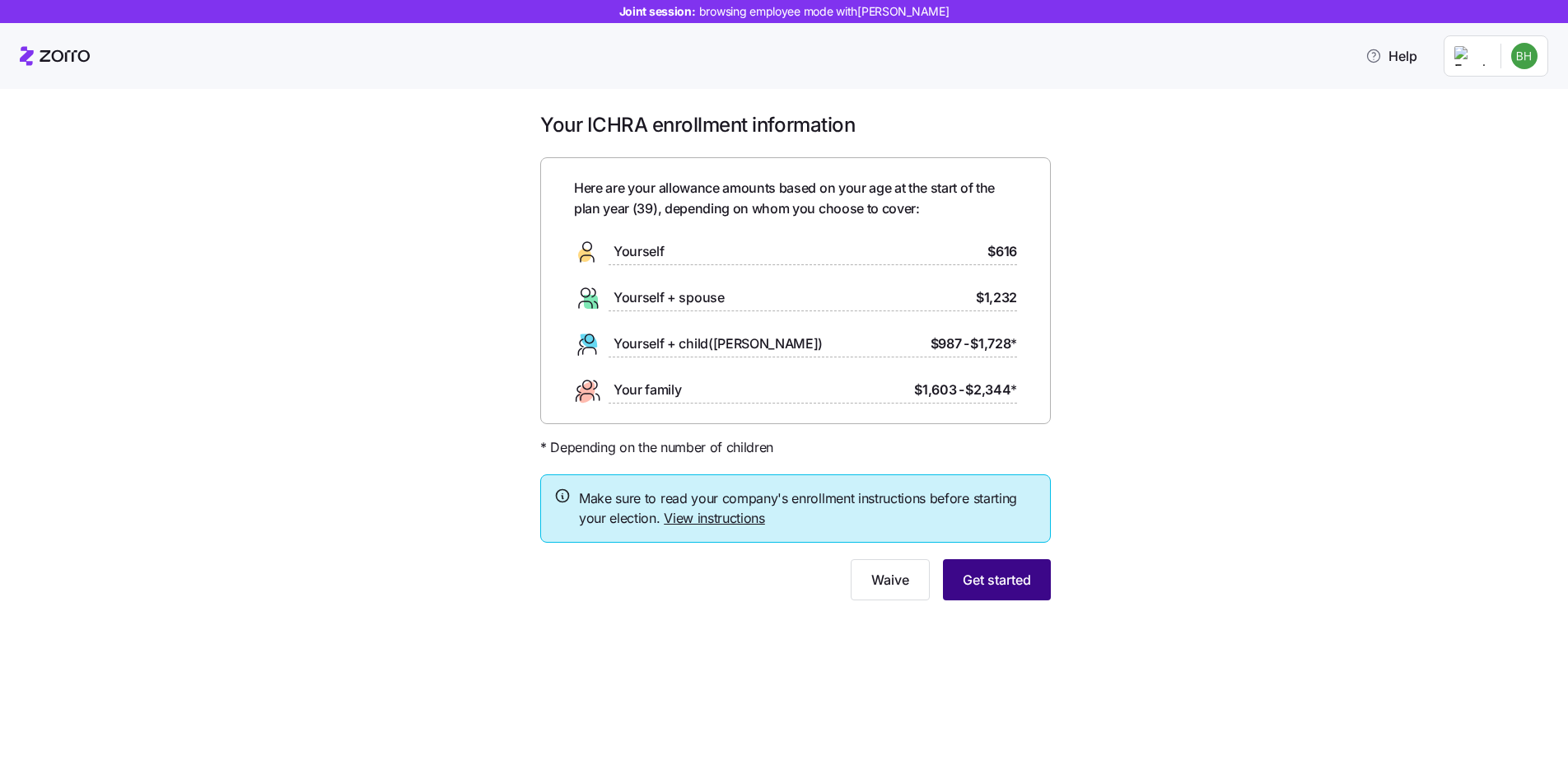
click at [991, 592] on button "Get started" at bounding box center [997, 580] width 108 height 41
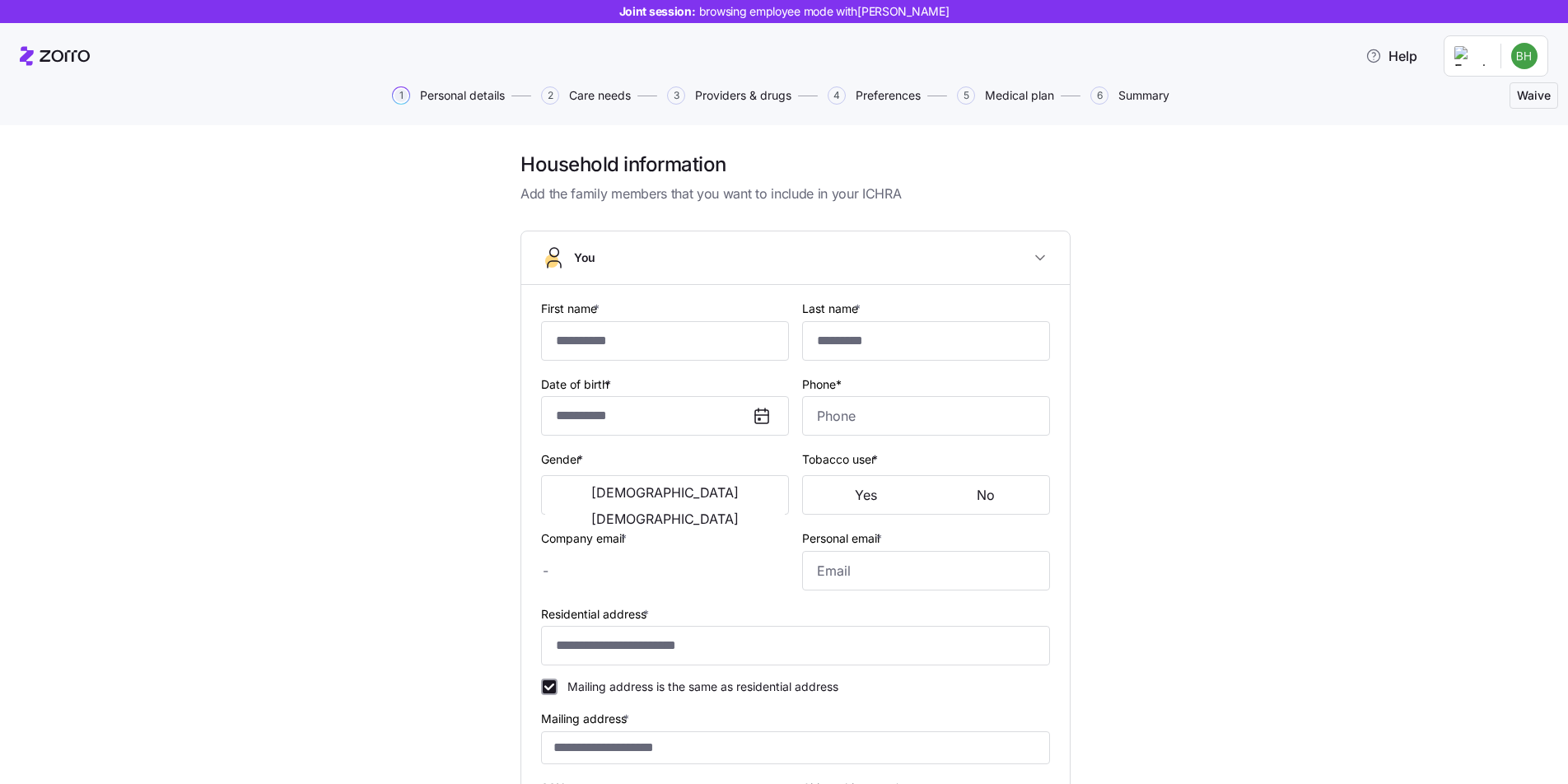
type input "*******"
type input "******"
type input "[EMAIL_ADDRESS][DOMAIN_NAME]"
type input "**********"
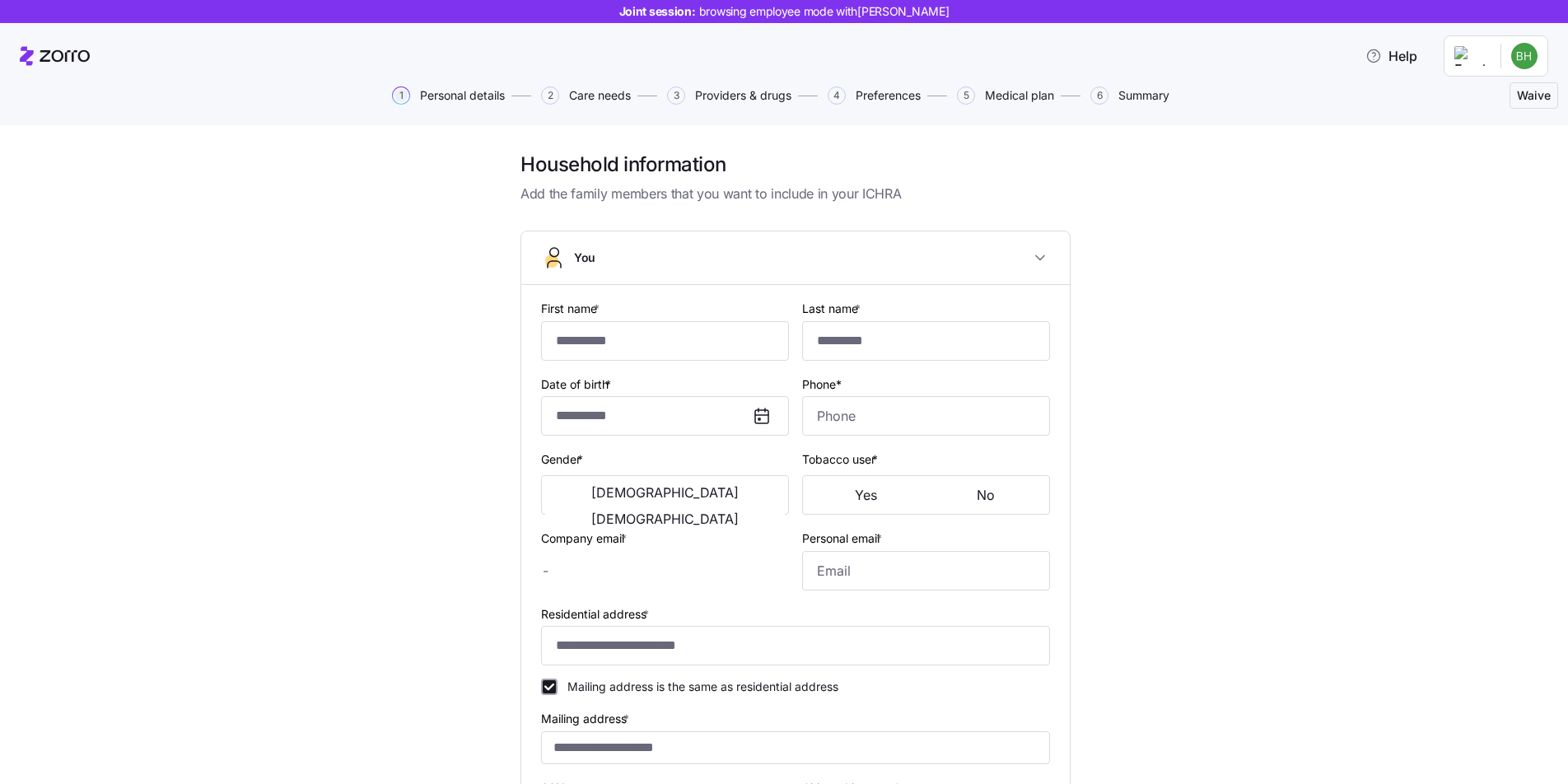
checkbox input "true"
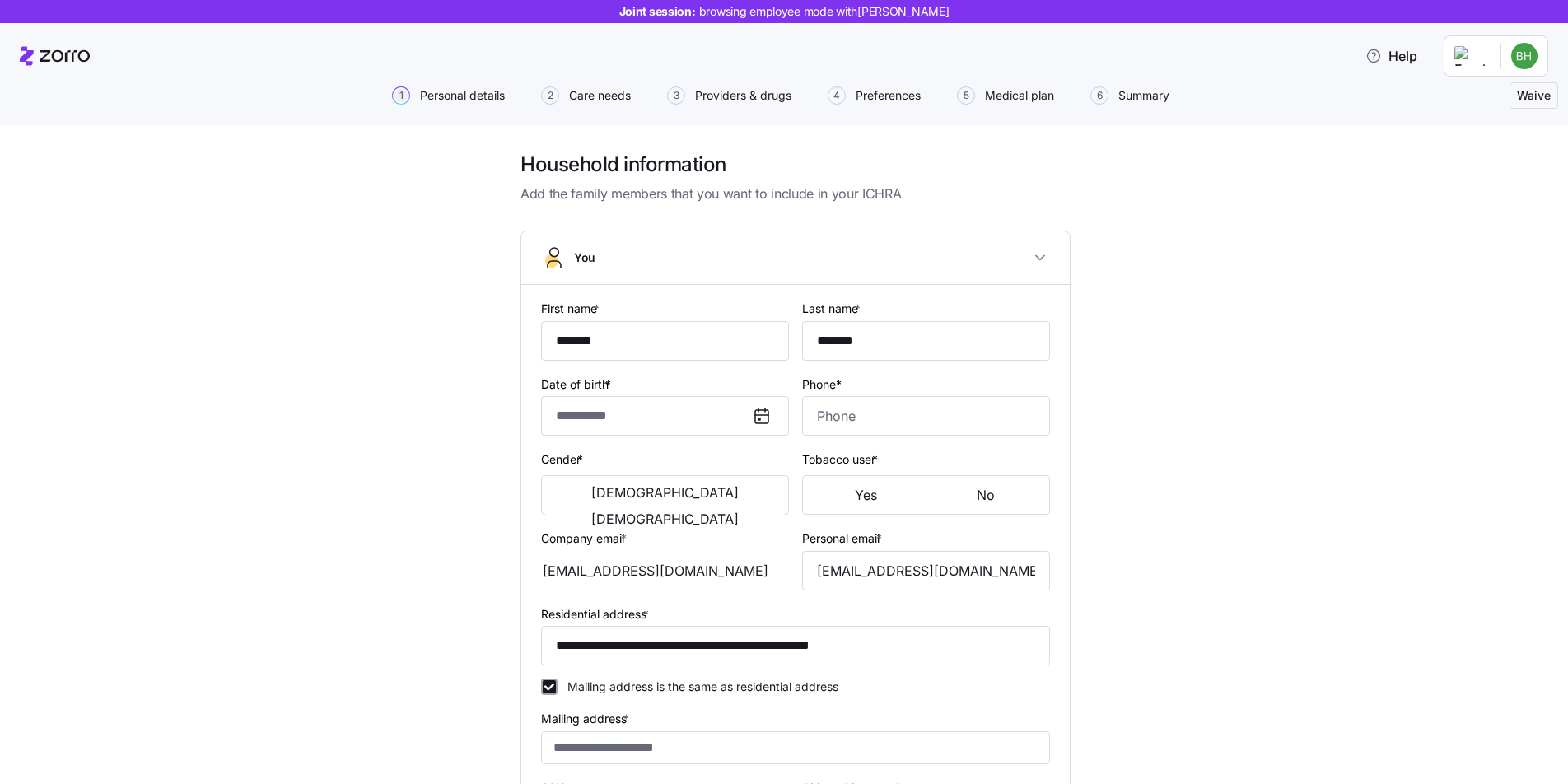
type input "**********"
type input "(248) 568-1891"
type input "[DEMOGRAPHIC_DATA] citizen"
type input "Married"
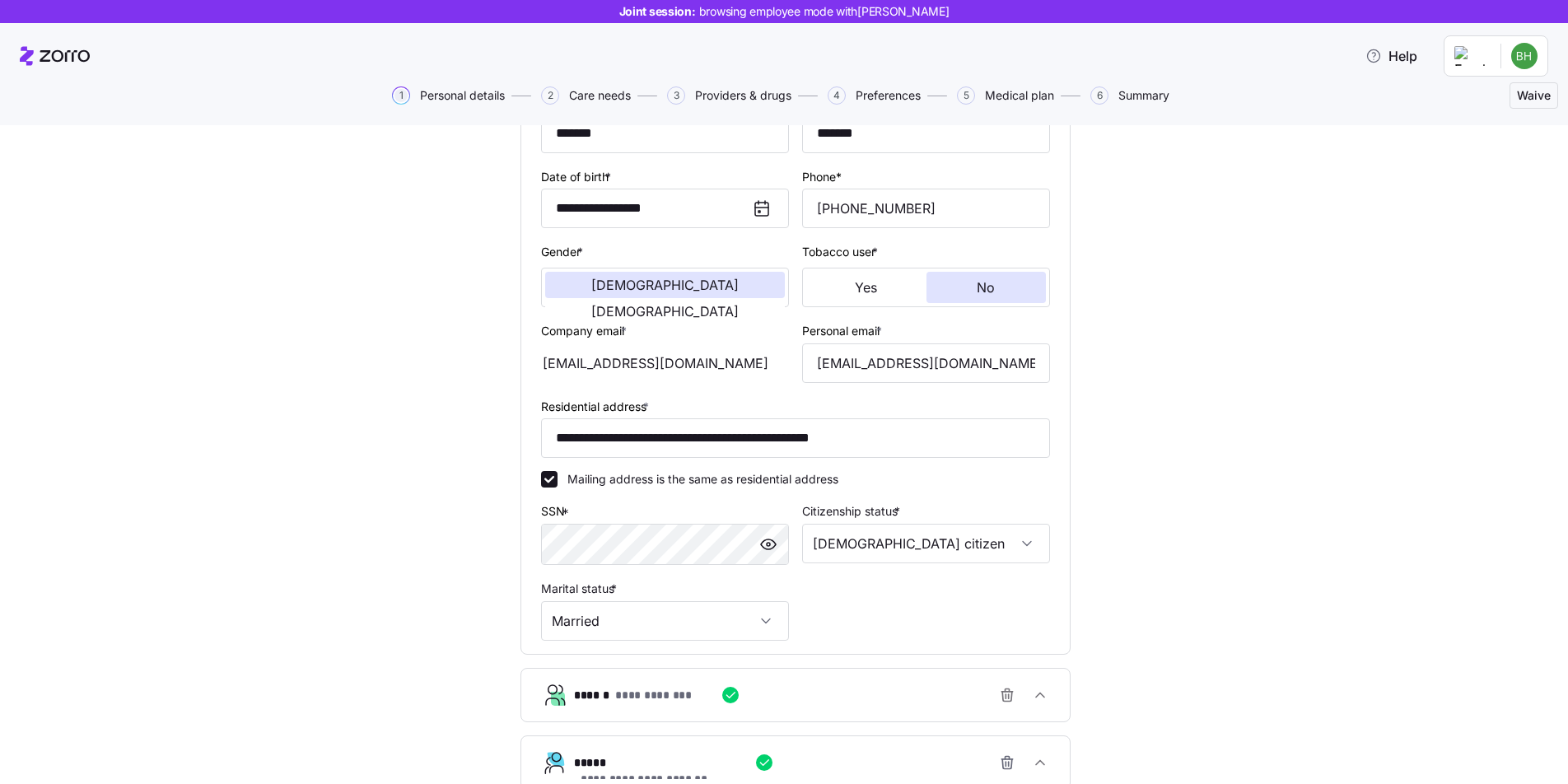
scroll to position [447, 0]
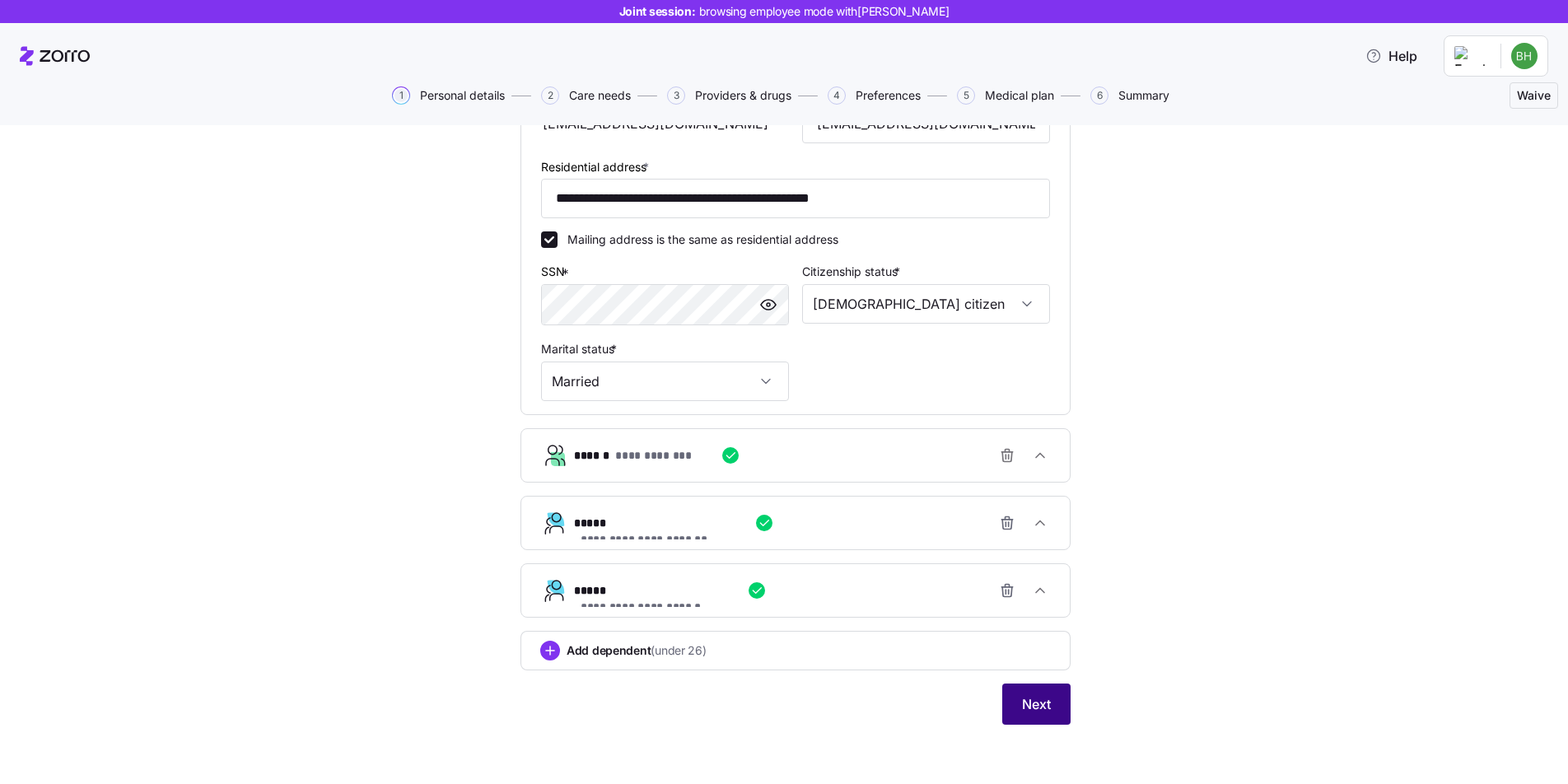
click at [1037, 708] on span "Next" at bounding box center [1035, 704] width 28 height 20
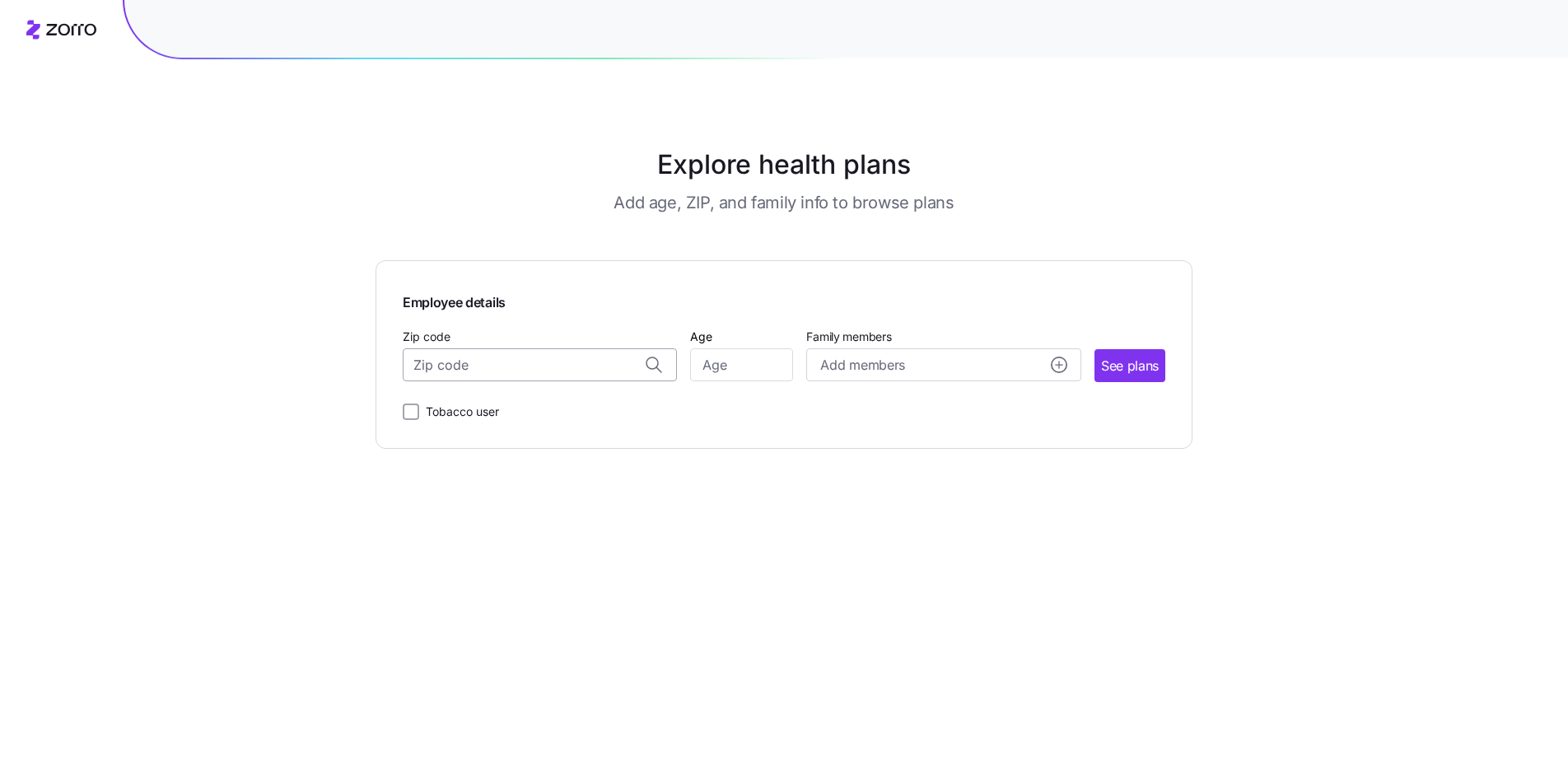
click at [475, 367] on input "Zip code" at bounding box center [539, 365] width 274 height 33
click at [542, 416] on span "33175, Miami-Dade County, FL" at bounding box center [537, 407] width 231 height 21
type input "33175, Miami-Dade County, FL"
click at [740, 368] on input "Age" at bounding box center [741, 365] width 103 height 33
type input "39"
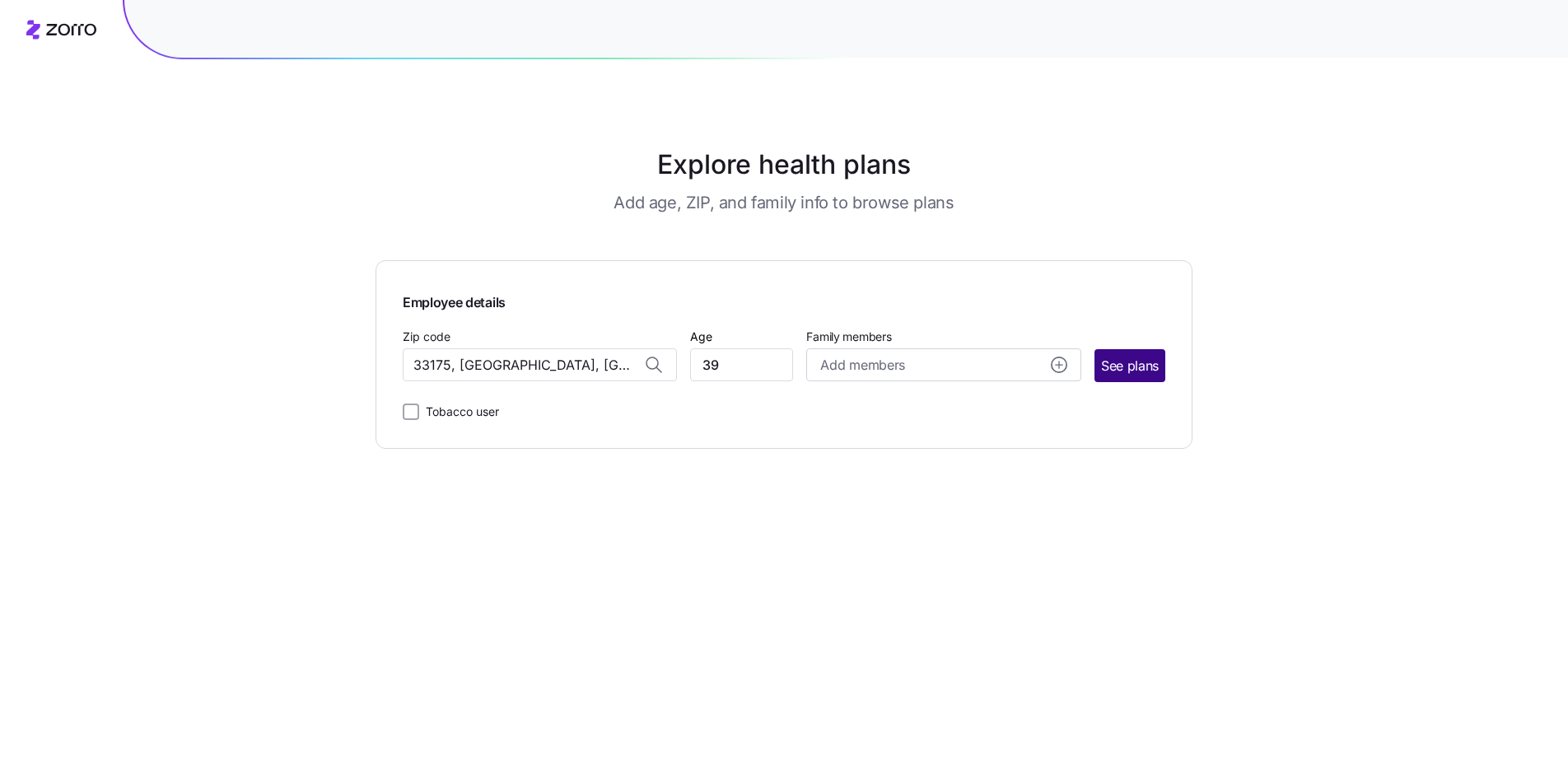
click at [1151, 366] on span "See plans" at bounding box center [1129, 366] width 58 height 21
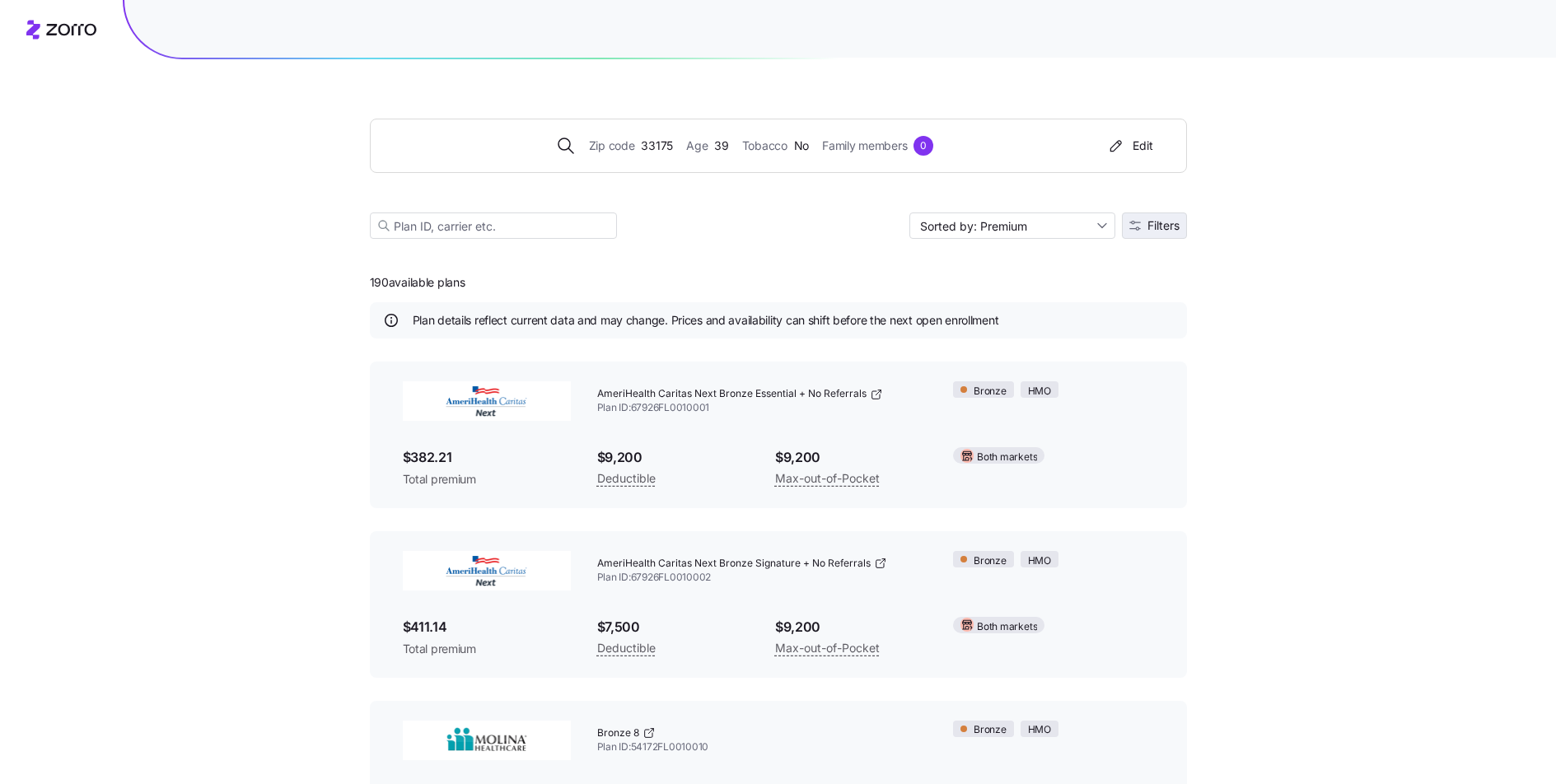
click at [1158, 235] on button "Filters" at bounding box center [1154, 226] width 65 height 26
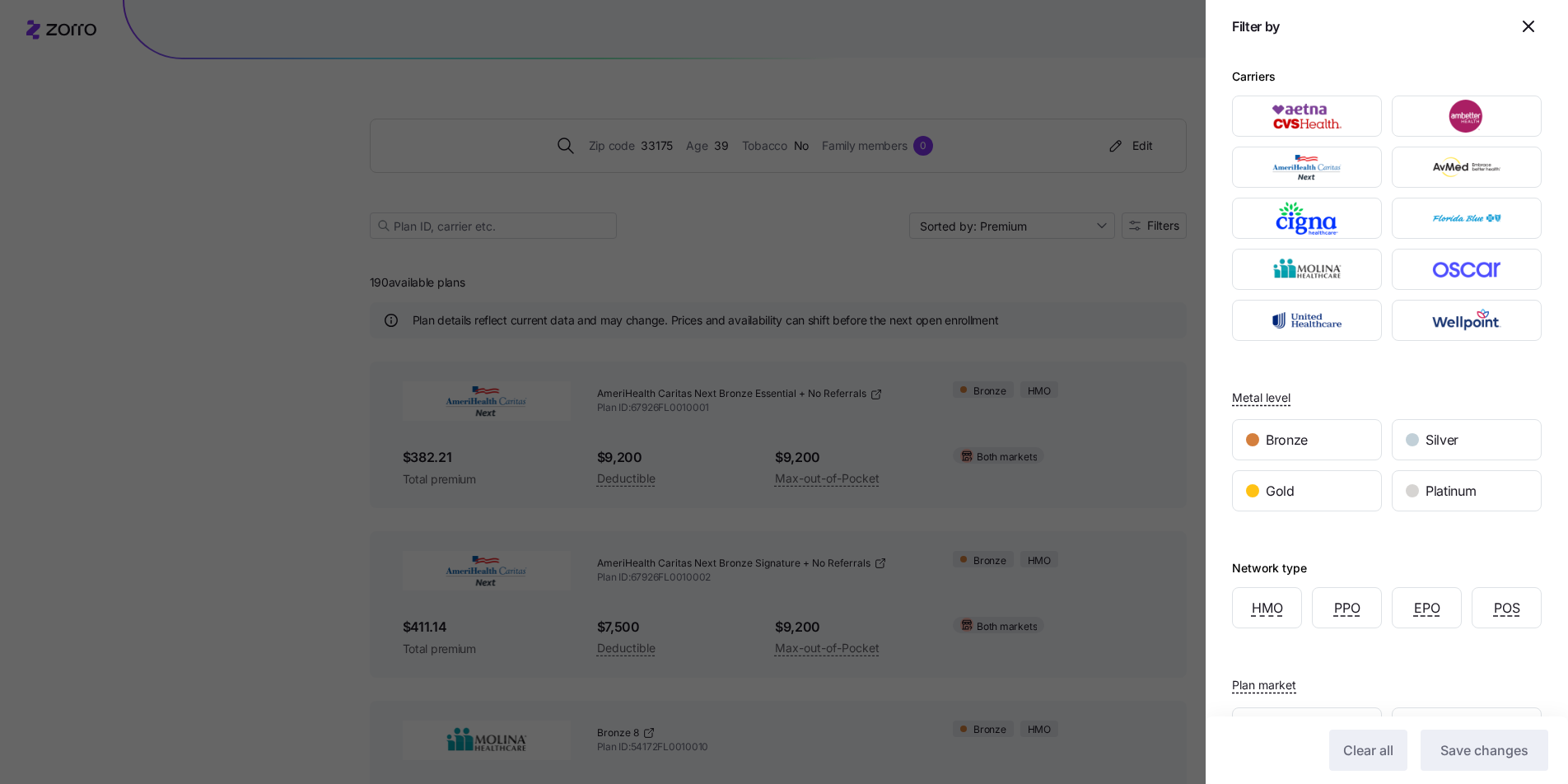
click at [1519, 27] on icon "button" at bounding box center [1529, 26] width 20 height 20
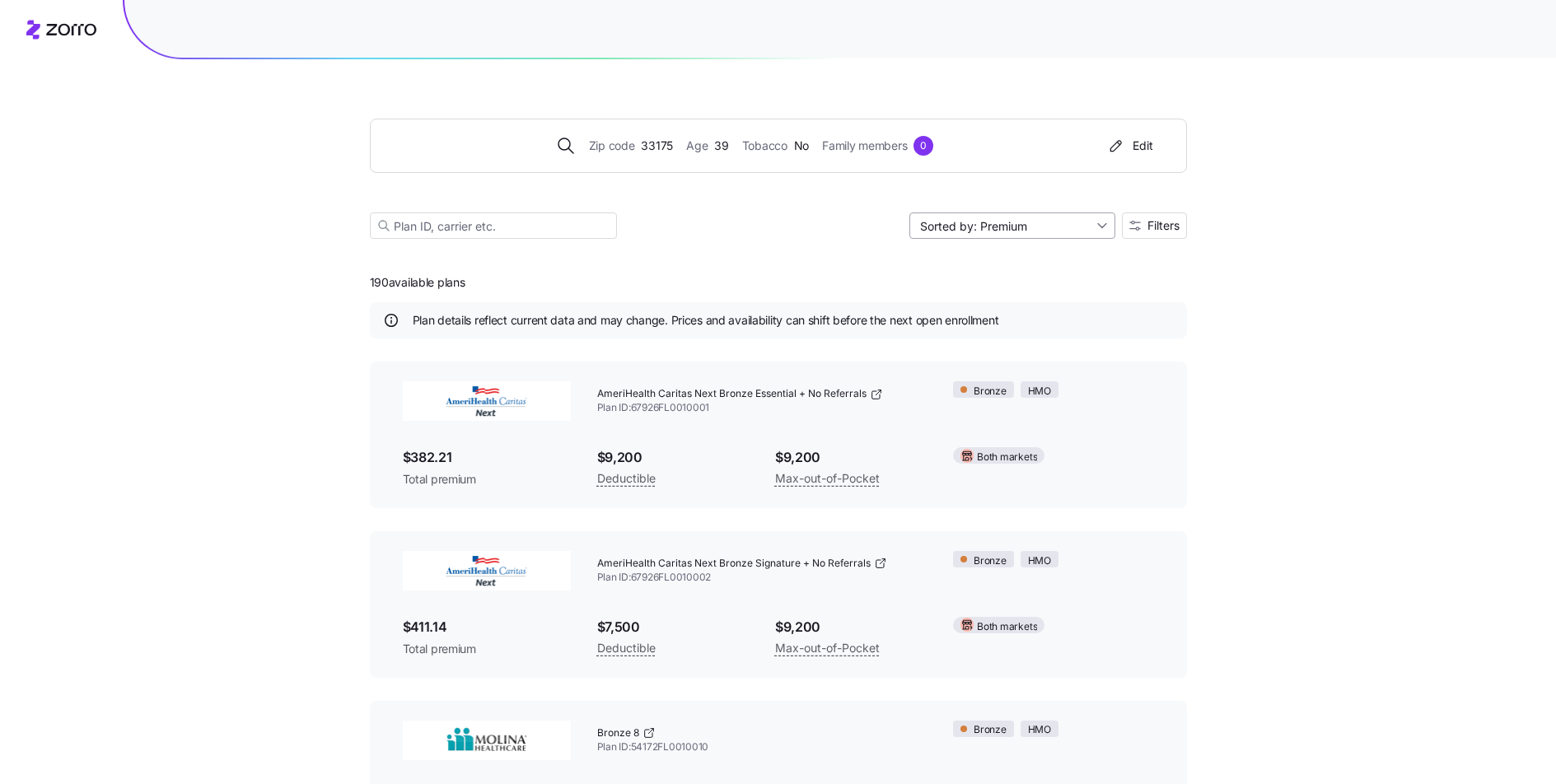
click at [1011, 230] on input "Sorted by: Premium" at bounding box center [1012, 226] width 206 height 26
click at [973, 316] on div "Max out of pocket" at bounding box center [1011, 312] width 192 height 25
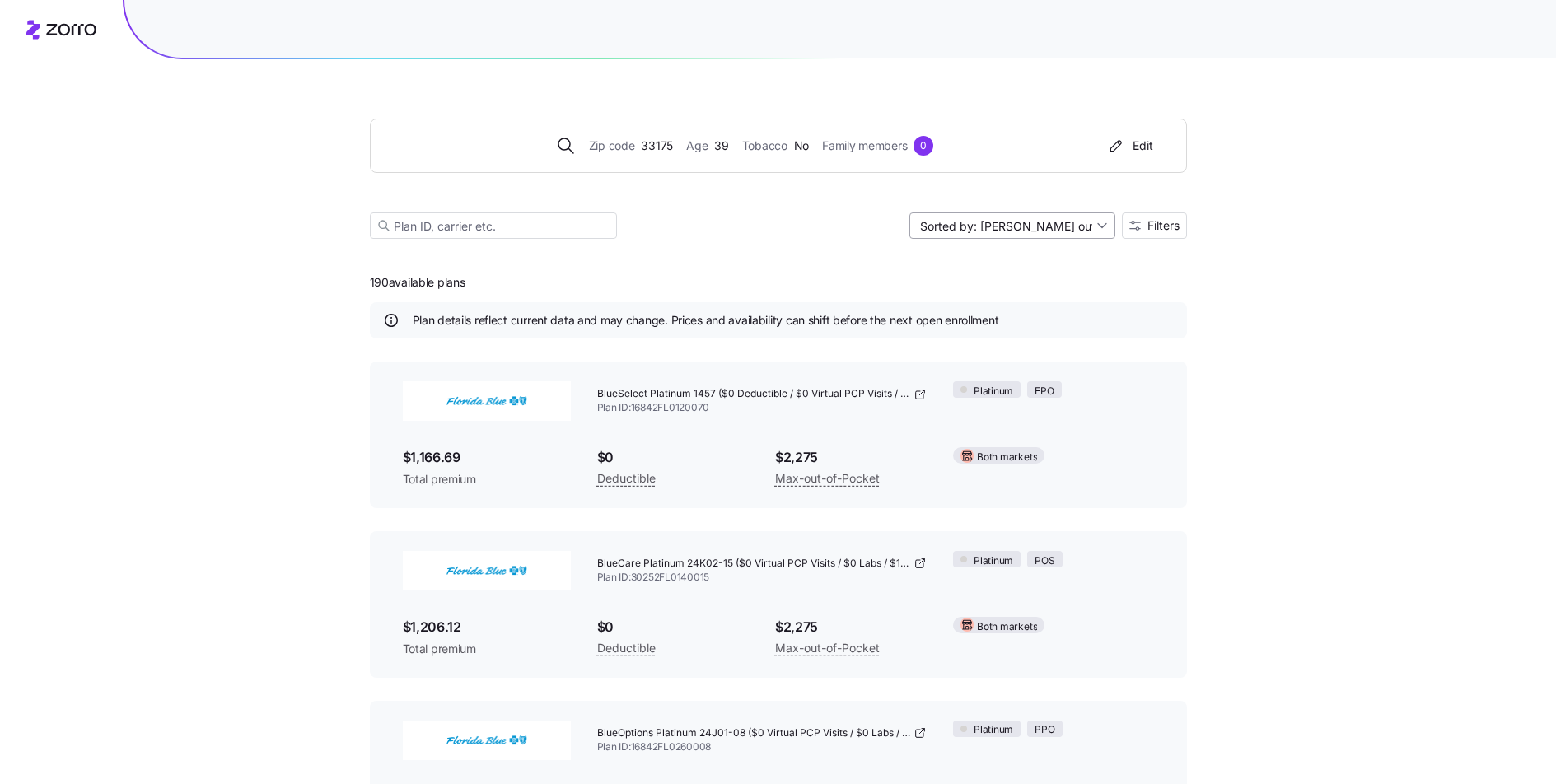
click at [1052, 235] on input "Sorted by: Max out of pocket" at bounding box center [1012, 226] width 206 height 26
click at [990, 289] on div "Deductible" at bounding box center [1011, 288] width 192 height 25
type input "Sorted by: Deductible"
